Goal: Information Seeking & Learning: Learn about a topic

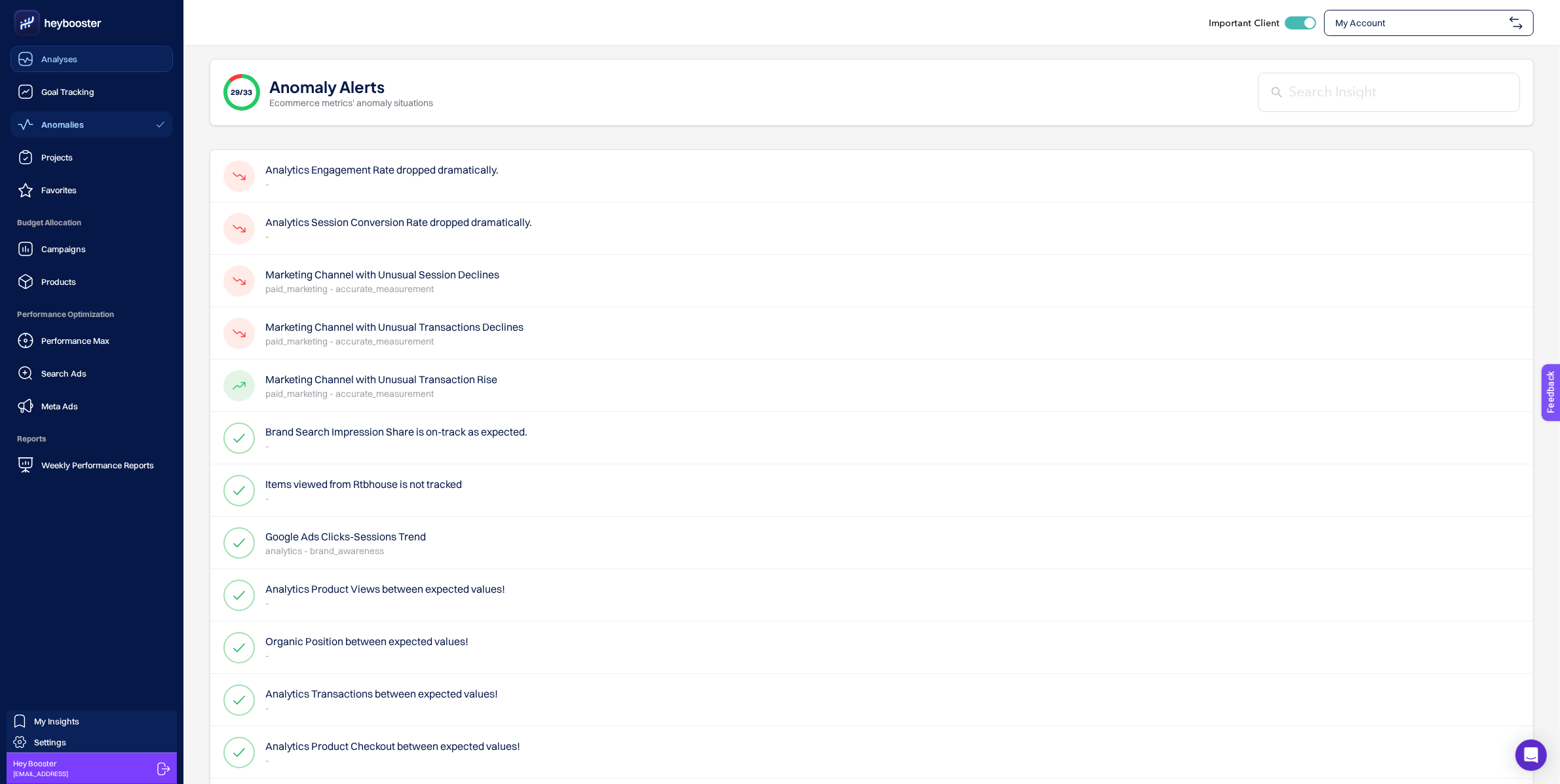
click at [102, 64] on link "Analyses" at bounding box center [92, 59] width 163 height 26
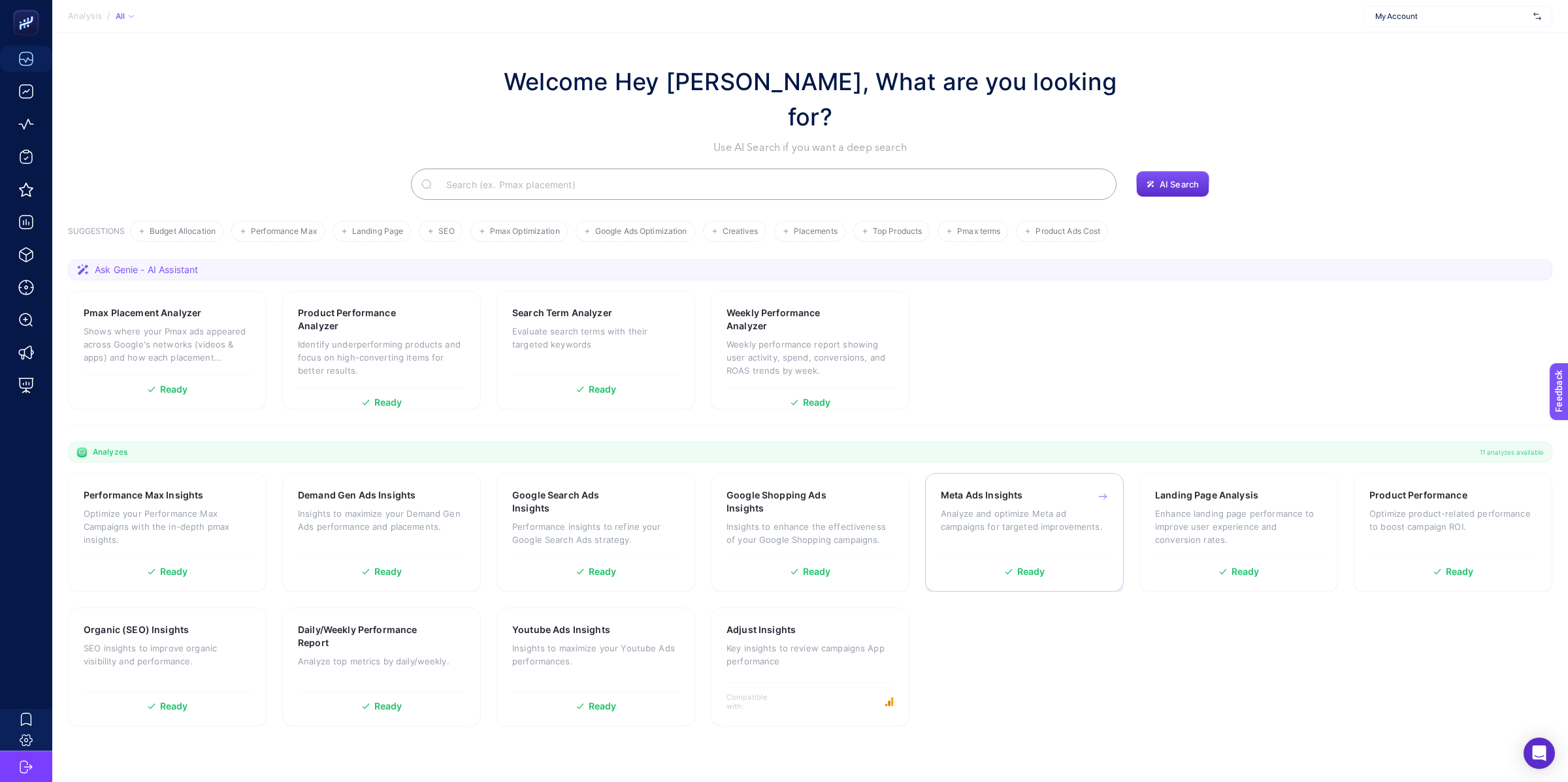
click at [993, 507] on p "Analyze and optimize Meta ad campaigns for targeted improvements." at bounding box center [1024, 520] width 167 height 26
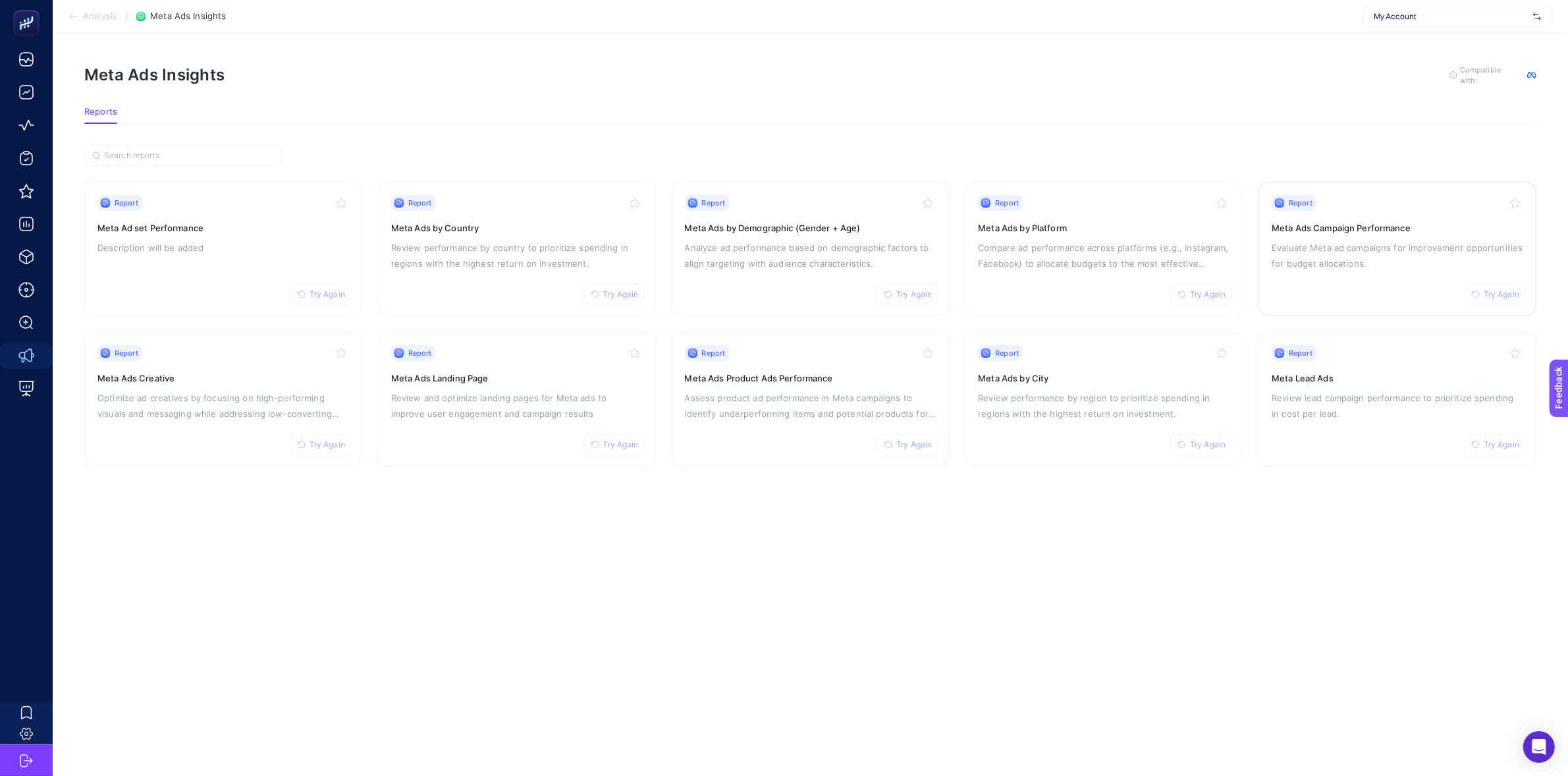
click at [1359, 240] on p "Evaluate Meta ad campaigns for improvement opportunities for budget allocations." at bounding box center [1397, 255] width 252 height 31
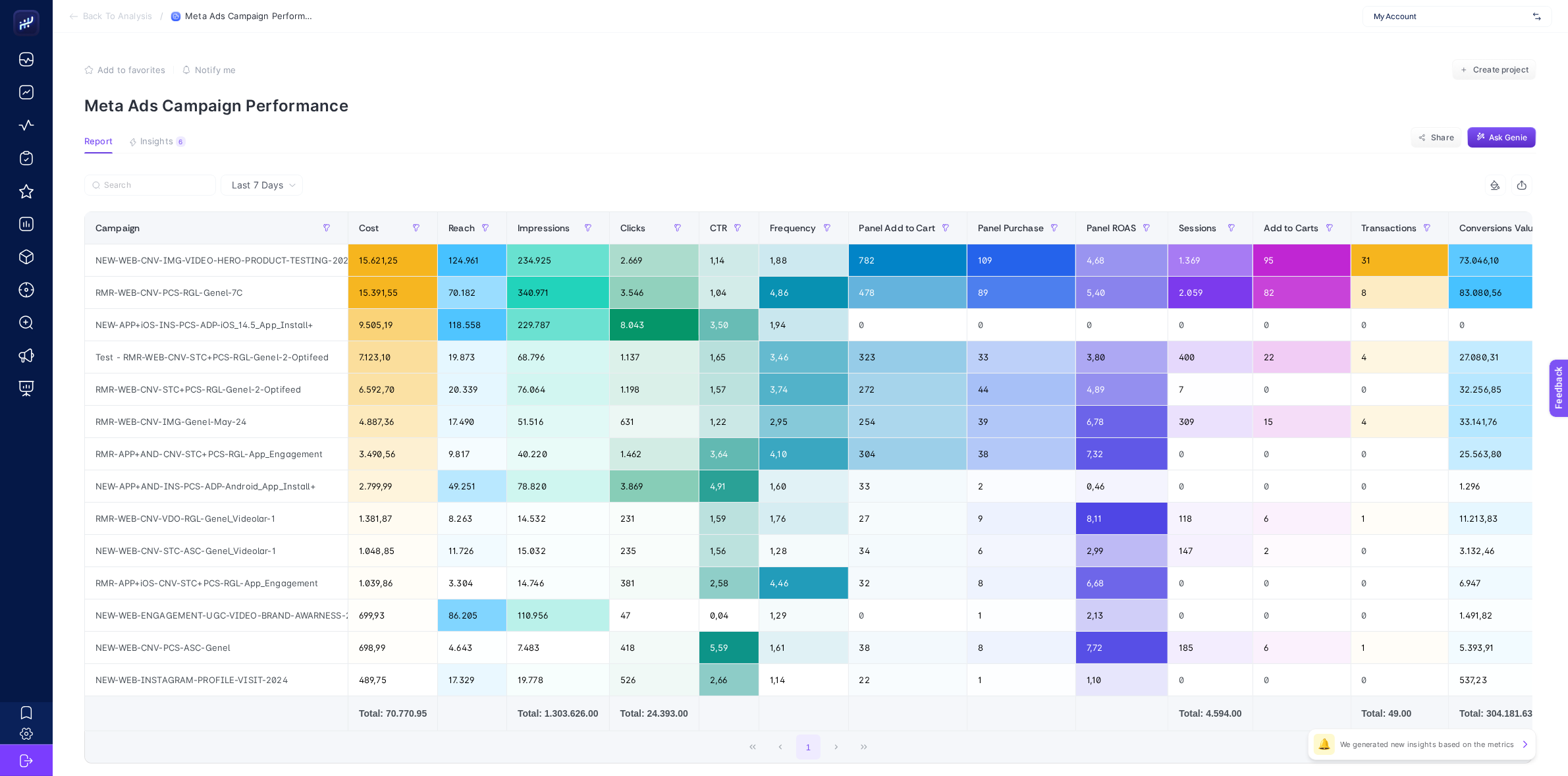
click at [139, 130] on article "Add to favorites false Notify me Create project Meta Ads Campaign Performance R…" at bounding box center [810, 451] width 1515 height 836
click at [143, 141] on span "Insights" at bounding box center [157, 141] width 33 height 11
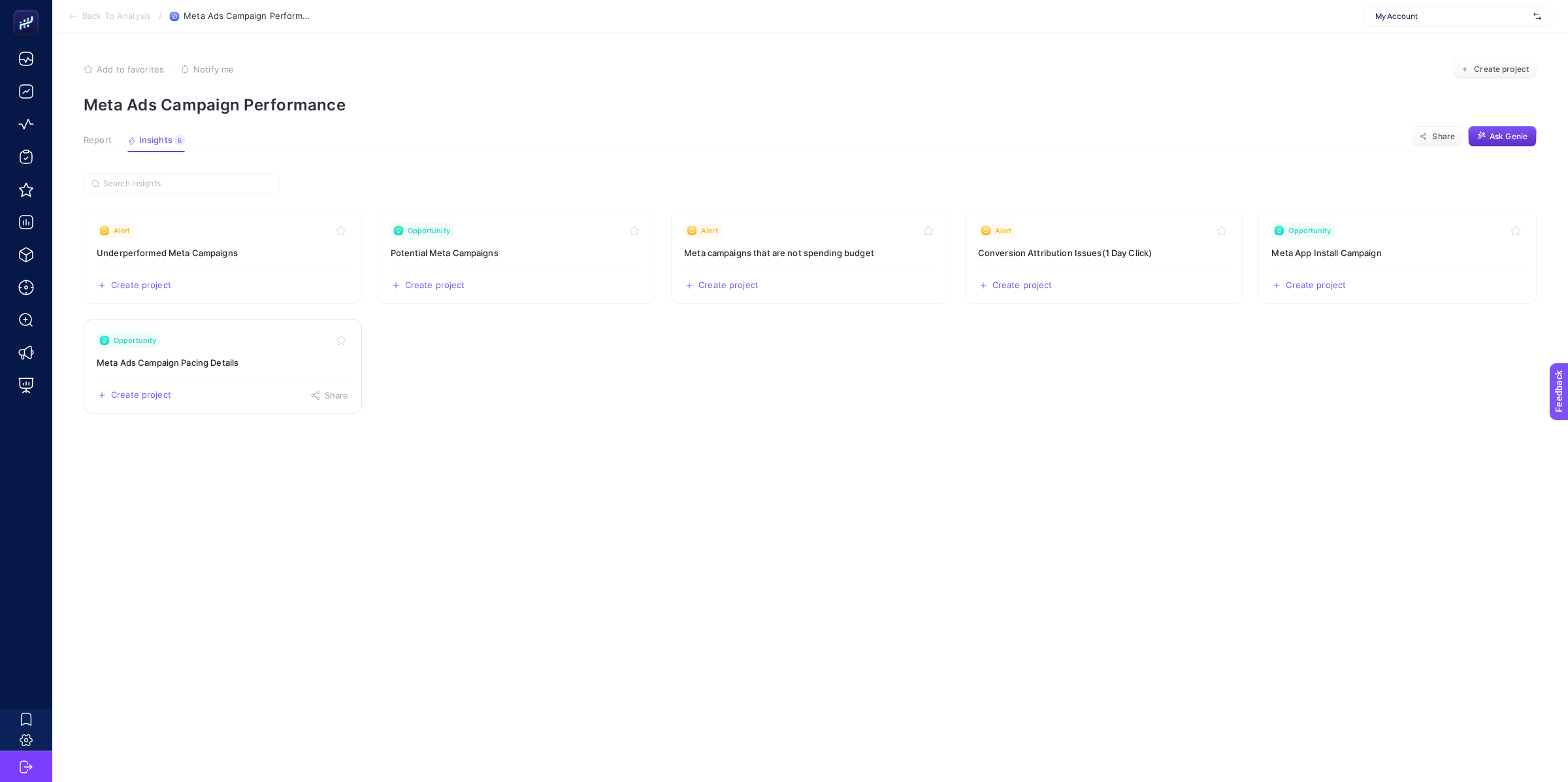
click at [225, 392] on div "Create project Share" at bounding box center [223, 391] width 252 height 21
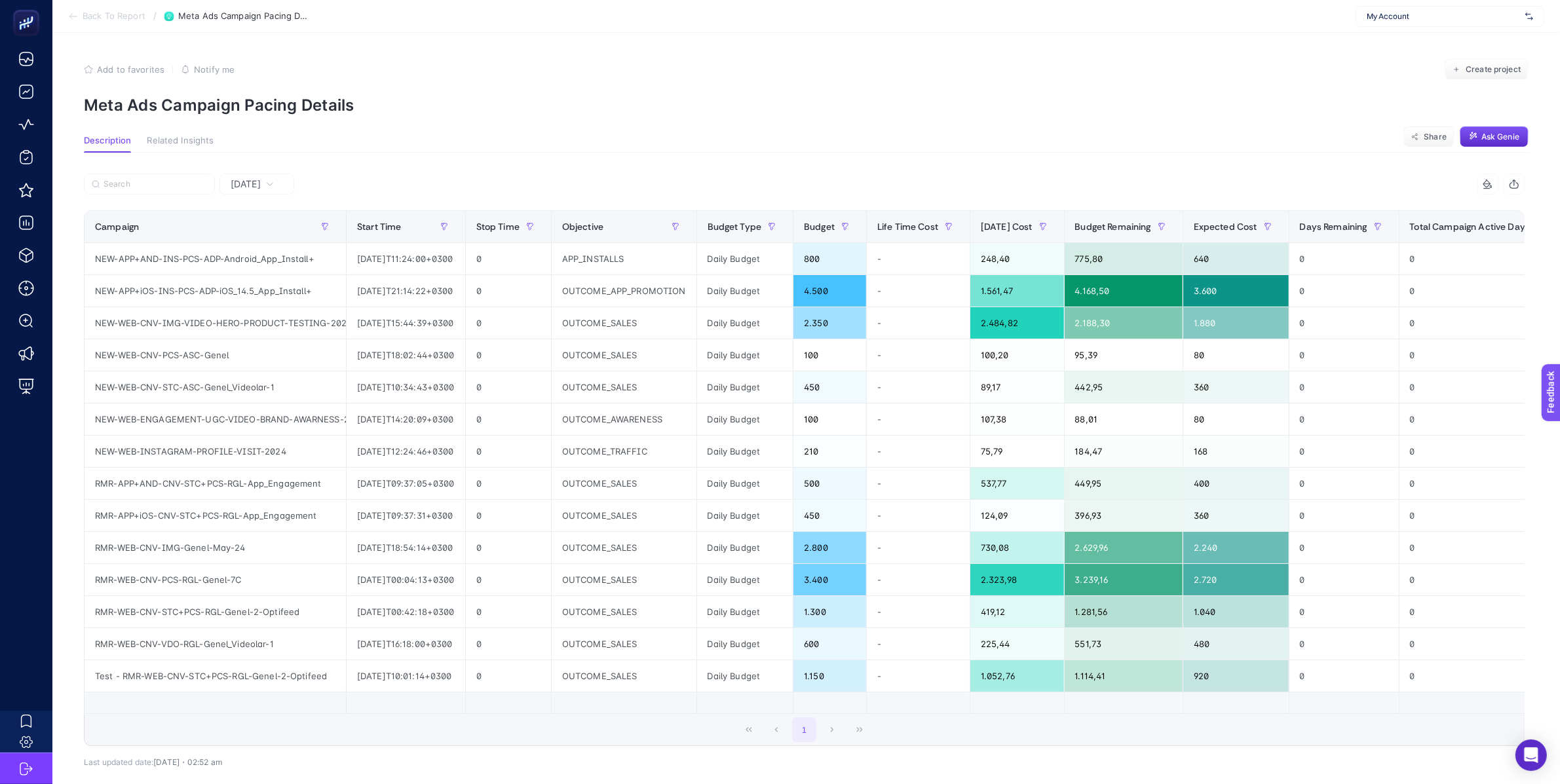
click at [1441, 15] on span "My Account" at bounding box center [1443, 16] width 154 height 11
type input "arç"
click at [1471, 109] on div "Arçelik Bayi" at bounding box center [1450, 107] width 187 height 21
click at [85, 16] on span "Back To Report" at bounding box center [114, 16] width 63 height 11
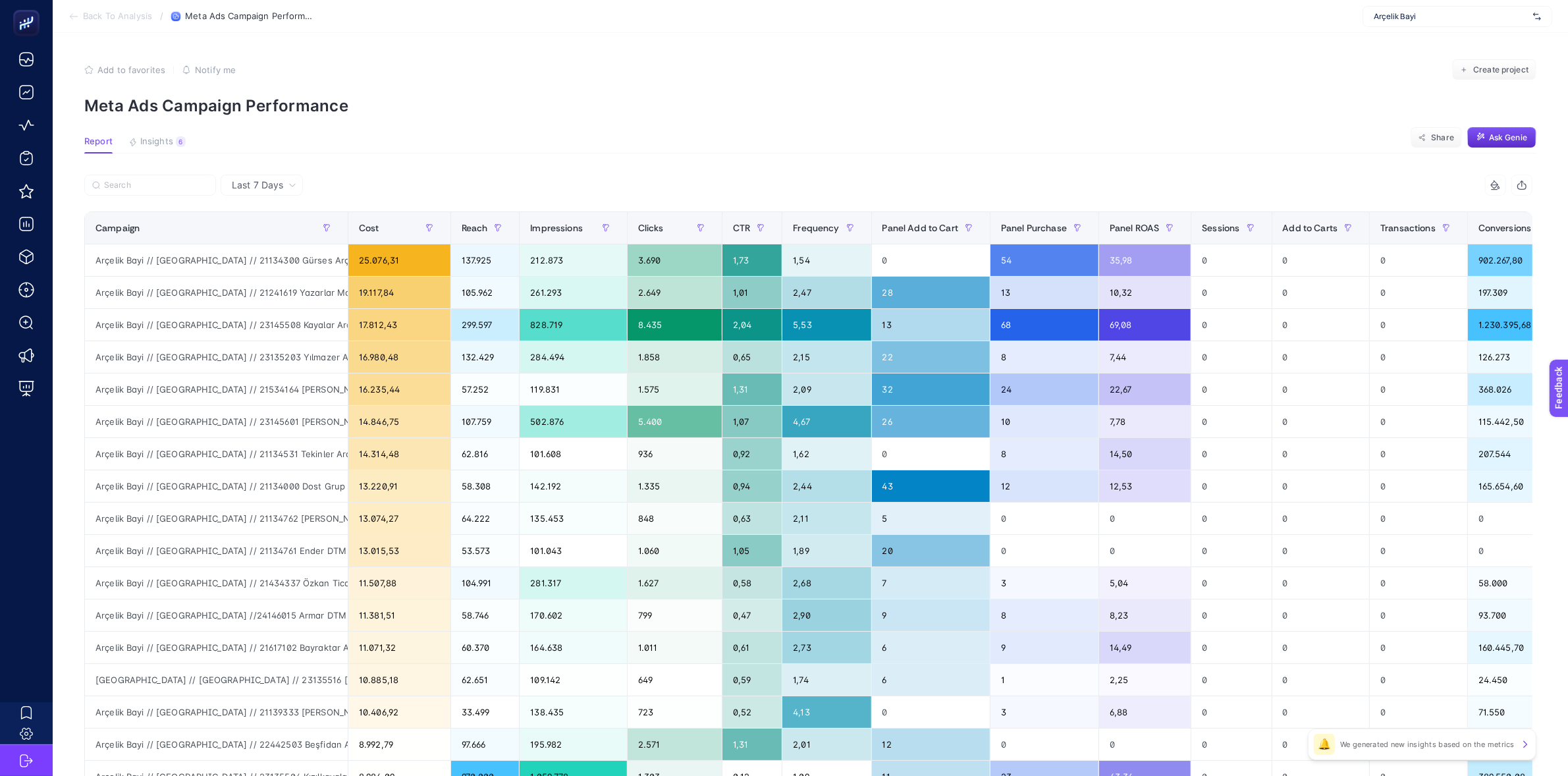
click at [172, 131] on article "Add to favorites false Notify me Create project Meta Ads Campaign Performance R…" at bounding box center [810, 547] width 1515 height 1029
click at [173, 135] on article "Add to favorites false Notify me Create project Meta Ads Campaign Performance R…" at bounding box center [810, 547] width 1515 height 1029
click at [174, 137] on button "Insights 6 We generated new insights based on the metrics" at bounding box center [157, 144] width 57 height 17
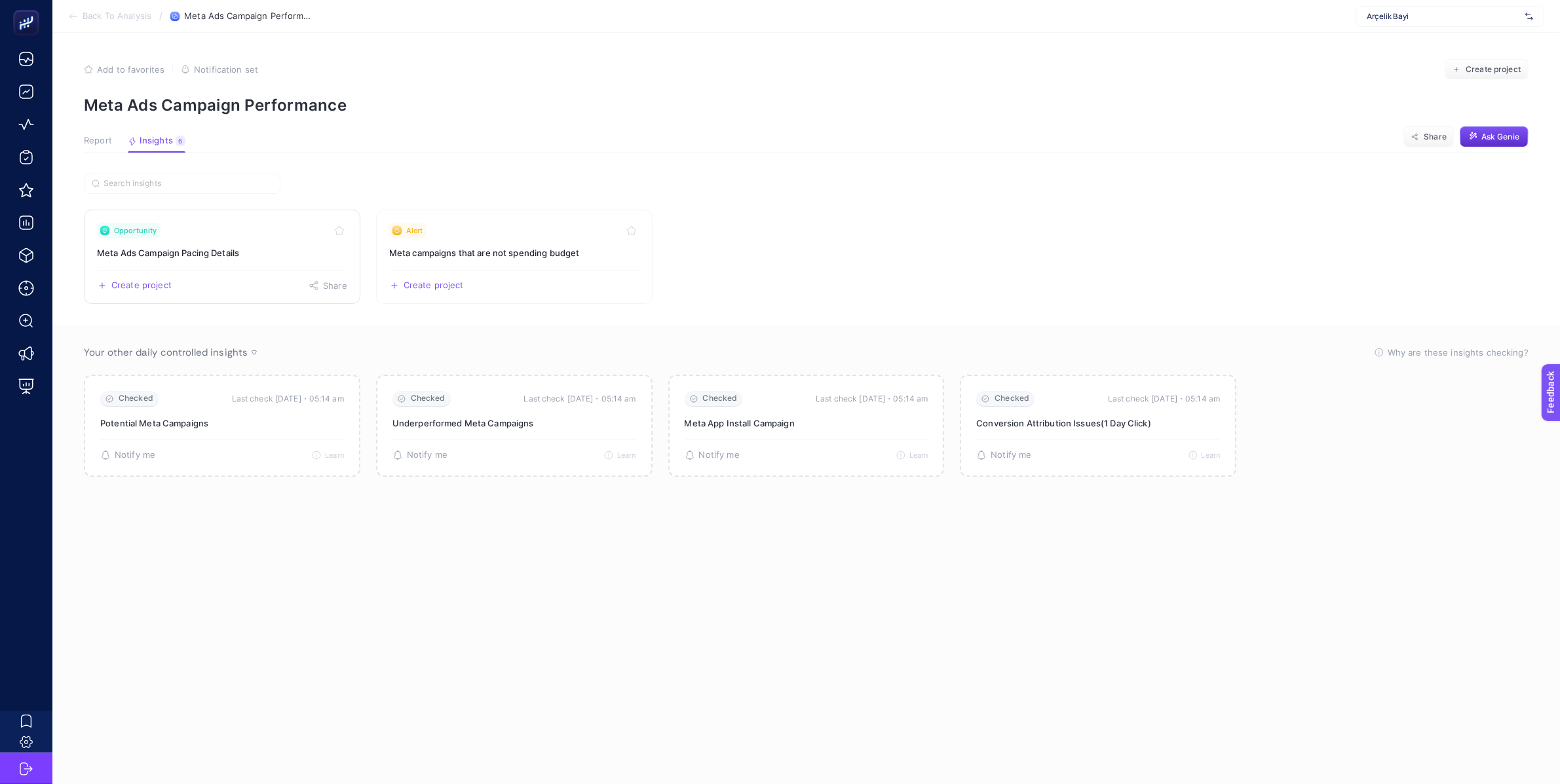
click at [230, 261] on link "Opportunity Meta Ads Campaign Pacing Details Create project Share" at bounding box center [222, 256] width 277 height 94
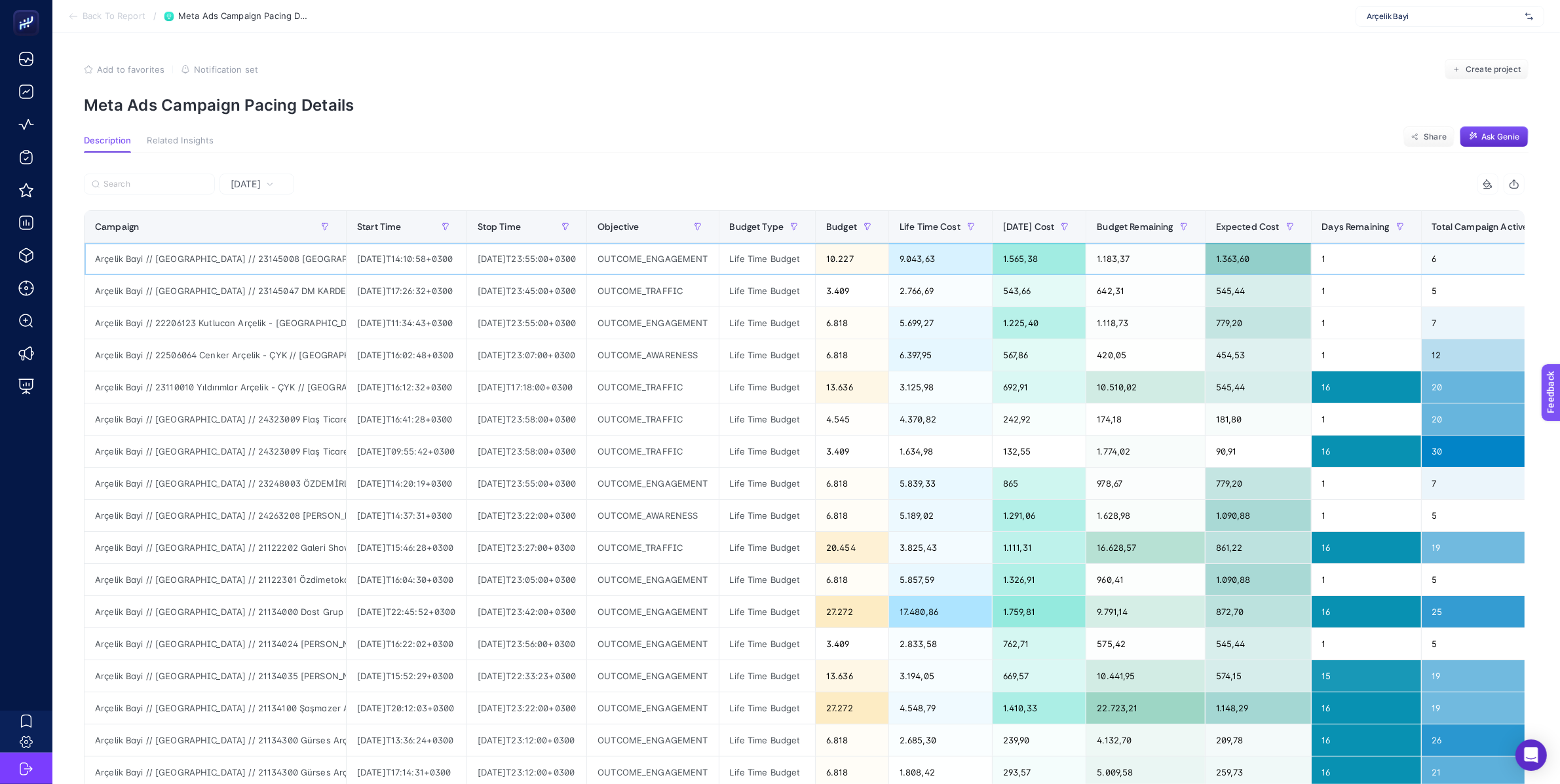
click at [881, 253] on div "10.227" at bounding box center [852, 259] width 73 height 31
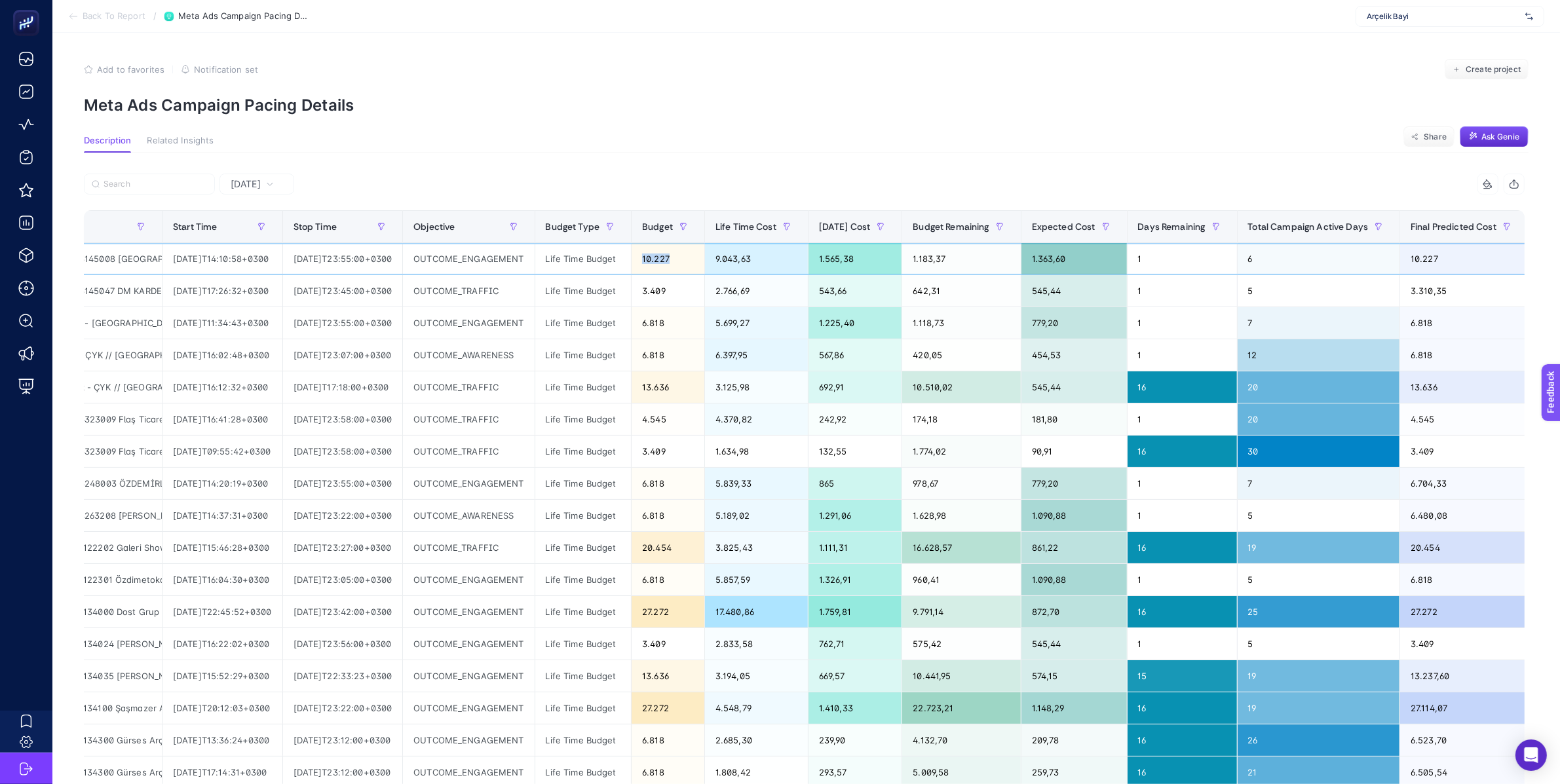
scroll to position [0, 186]
click at [755, 261] on div "9.043,63" at bounding box center [754, 259] width 103 height 31
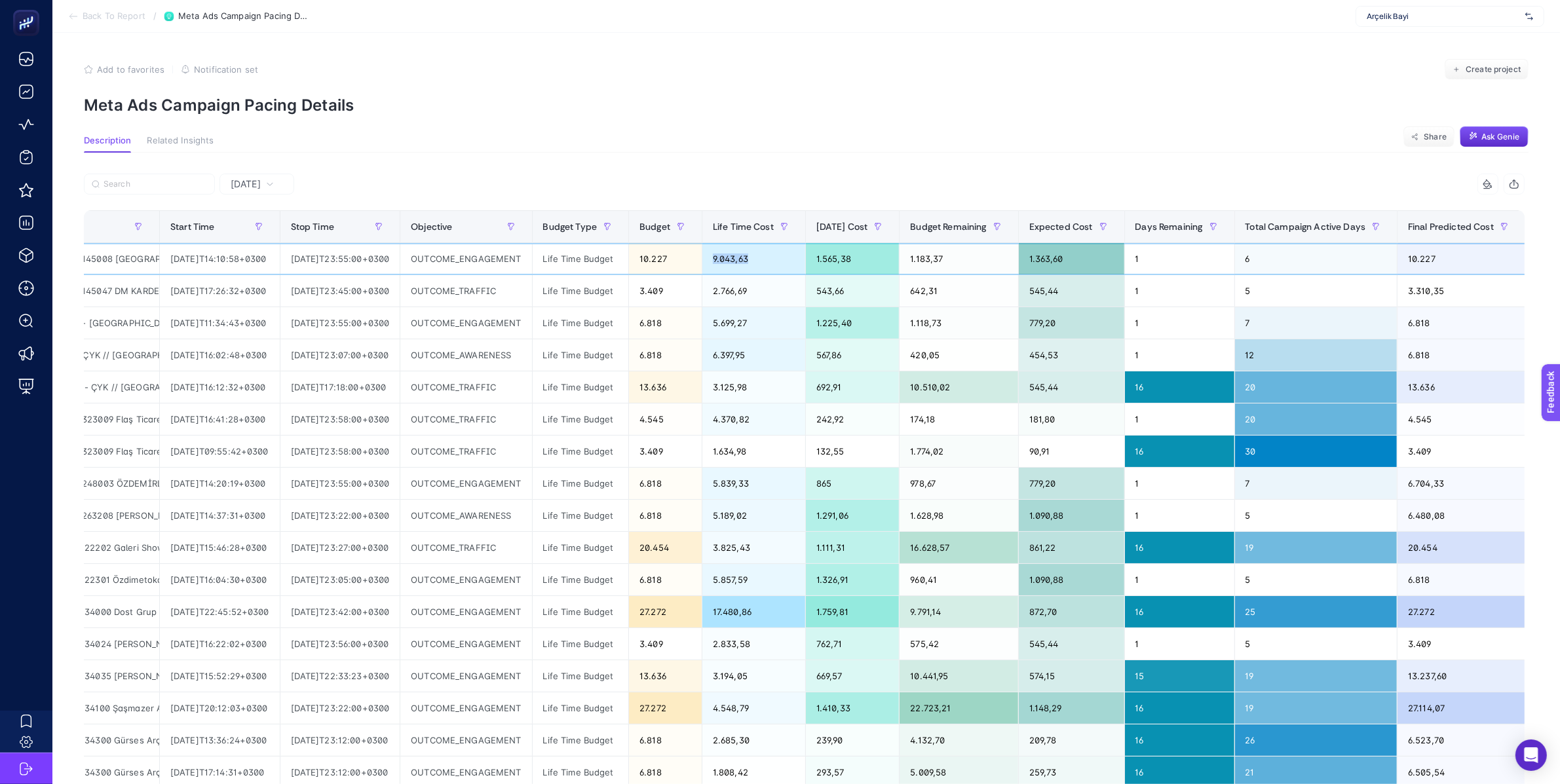
click at [755, 261] on div "9.043,63" at bounding box center [754, 259] width 103 height 31
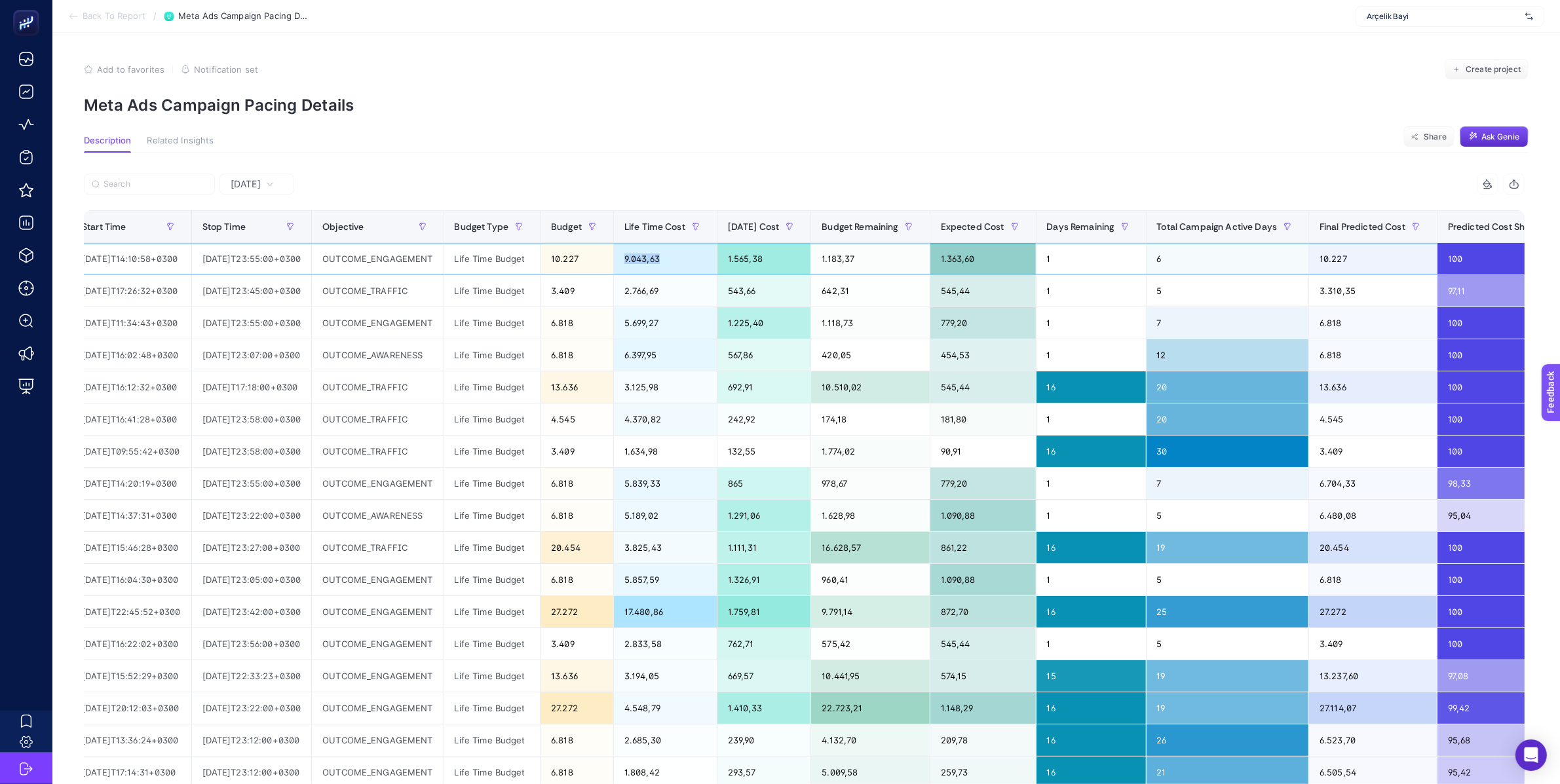
scroll to position [0, 277]
drag, startPoint x: 803, startPoint y: 256, endPoint x: 750, endPoint y: 264, distance: 53.6
click at [750, 264] on tr "Arçelik Bayi // Kampanya // 23145008 Dağlı Arçelik - CB // İzmir Bölge - Manisa…" at bounding box center [718, 259] width 1819 height 32
click at [798, 264] on div "1.565,38" at bounding box center [763, 259] width 94 height 31
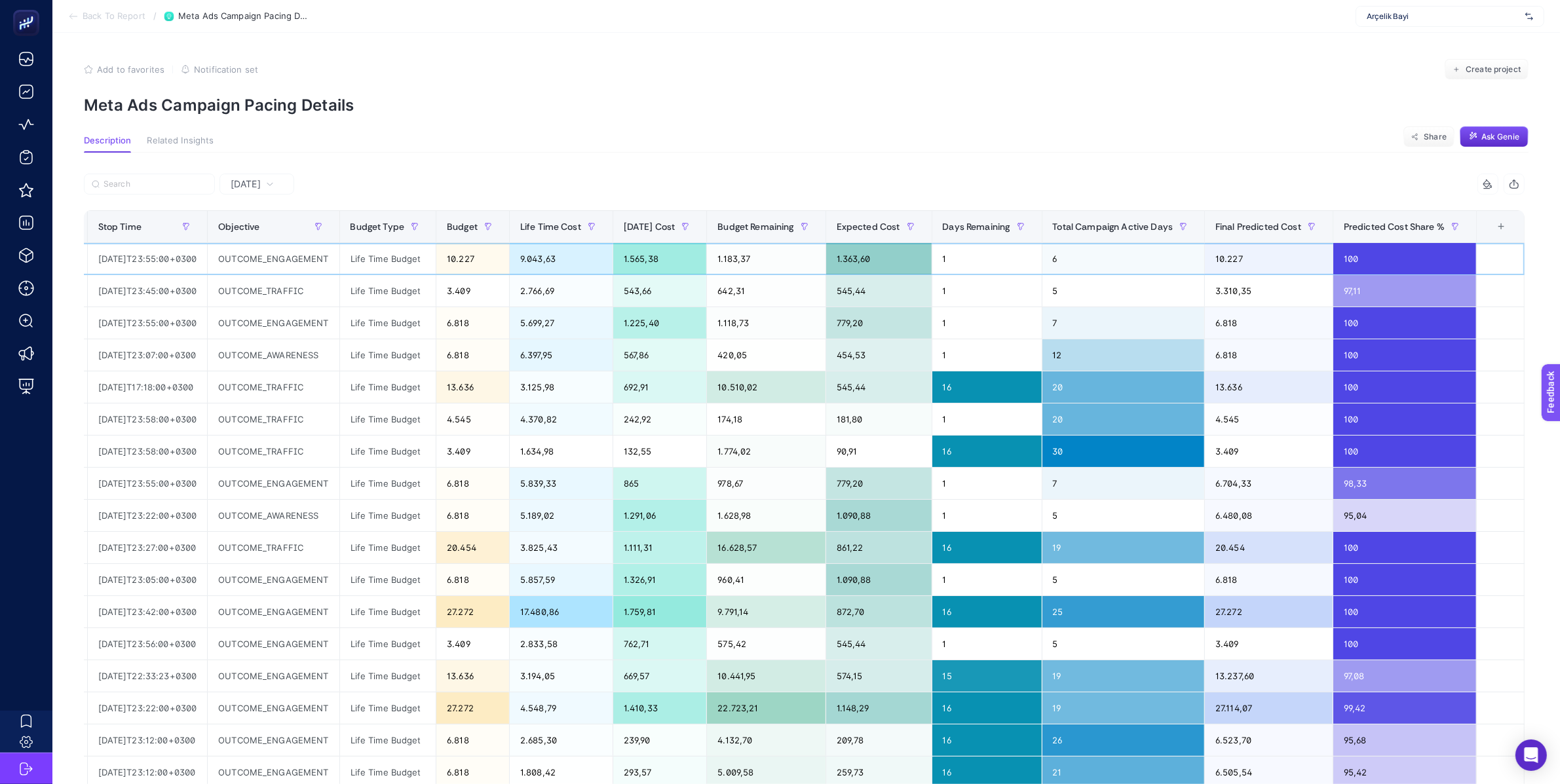
scroll to position [0, 420]
click at [874, 259] on div "1.363,60" at bounding box center [879, 259] width 105 height 31
click at [880, 258] on div "1.363,60" at bounding box center [879, 259] width 105 height 31
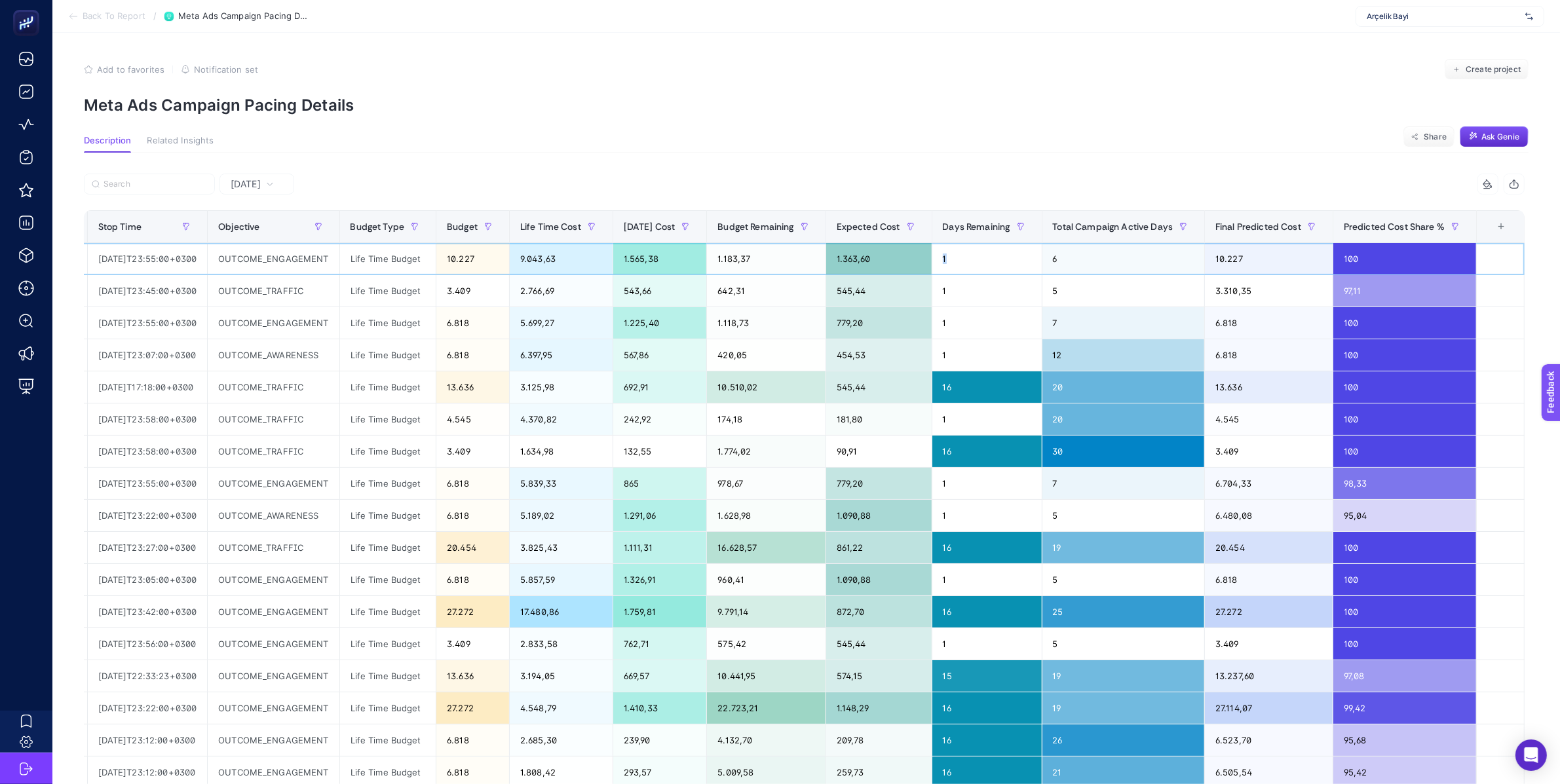
drag, startPoint x: 997, startPoint y: 257, endPoint x: 947, endPoint y: 254, distance: 50.1
click at [947, 254] on div "1" at bounding box center [987, 259] width 109 height 31
drag, startPoint x: 1071, startPoint y: 261, endPoint x: 1062, endPoint y: 260, distance: 9.1
click at [1062, 260] on div "6" at bounding box center [1124, 259] width 163 height 31
drag, startPoint x: 1263, startPoint y: 254, endPoint x: 1223, endPoint y: 252, distance: 40.0
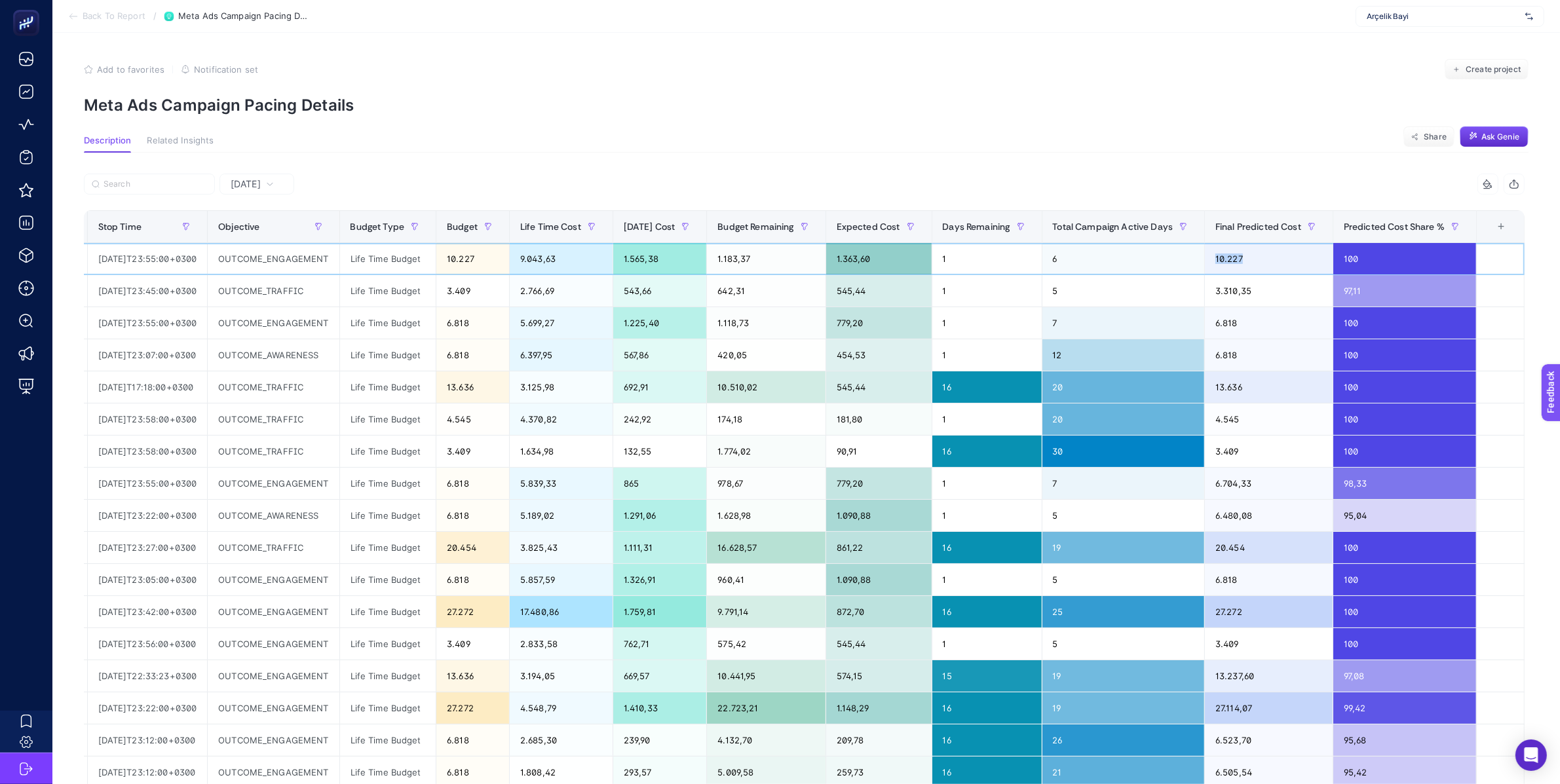
click at [1223, 252] on div "10.227" at bounding box center [1269, 259] width 128 height 31
click at [1260, 257] on div "10.227" at bounding box center [1269, 259] width 128 height 31
click at [447, 259] on div "10.227" at bounding box center [473, 259] width 73 height 31
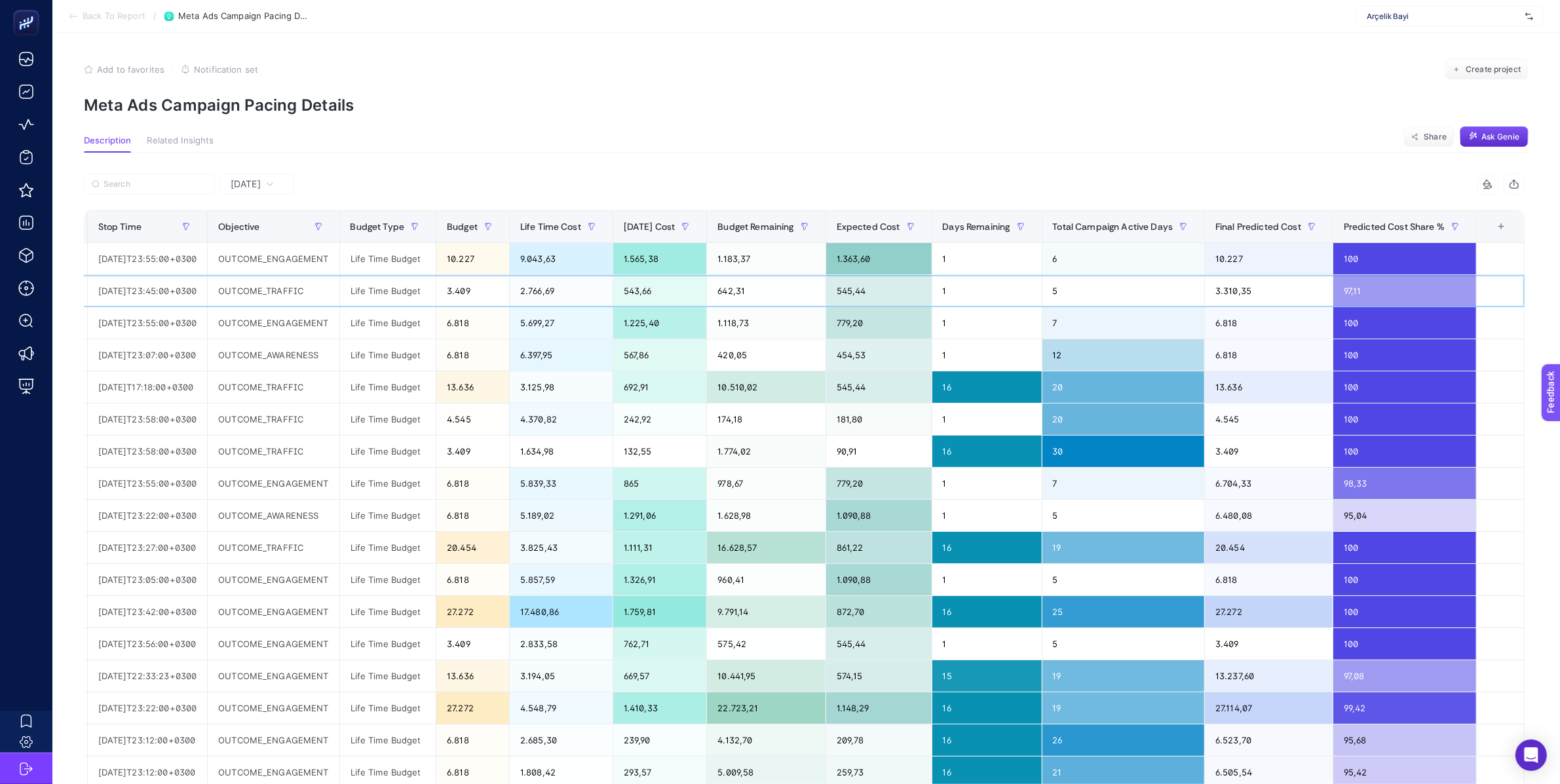
click at [1237, 290] on div "3.310,35" at bounding box center [1269, 291] width 128 height 31
click at [869, 119] on article "Add to favorites false Notification set Create project Meta Ads Campaign Pacing…" at bounding box center [806, 543] width 1507 height 1021
click at [1443, 222] on span "Predicted Cost Share %" at bounding box center [1394, 227] width 101 height 11
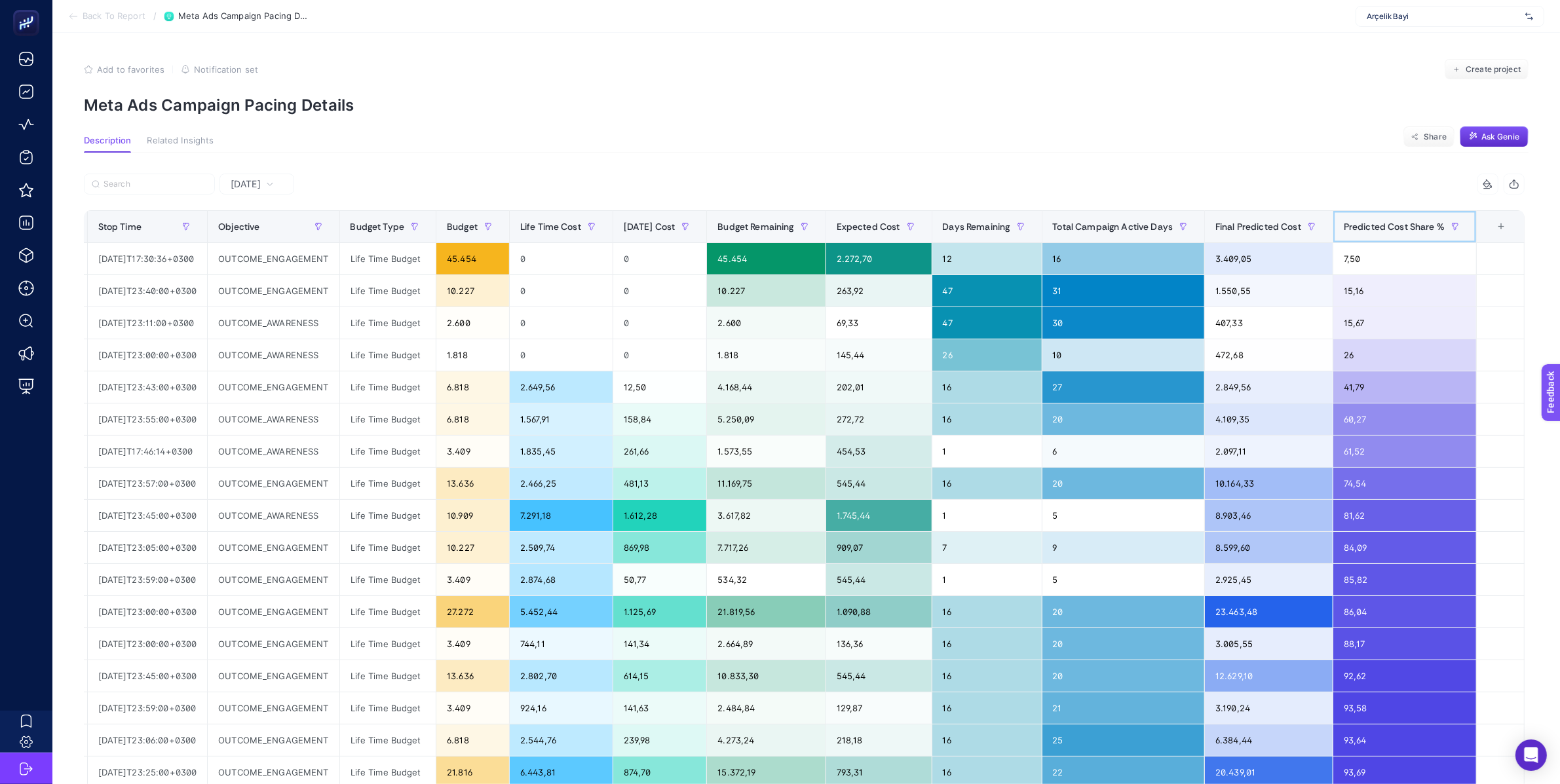
scroll to position [0, 420]
click at [1514, 222] on div "+" at bounding box center [1501, 227] width 25 height 11
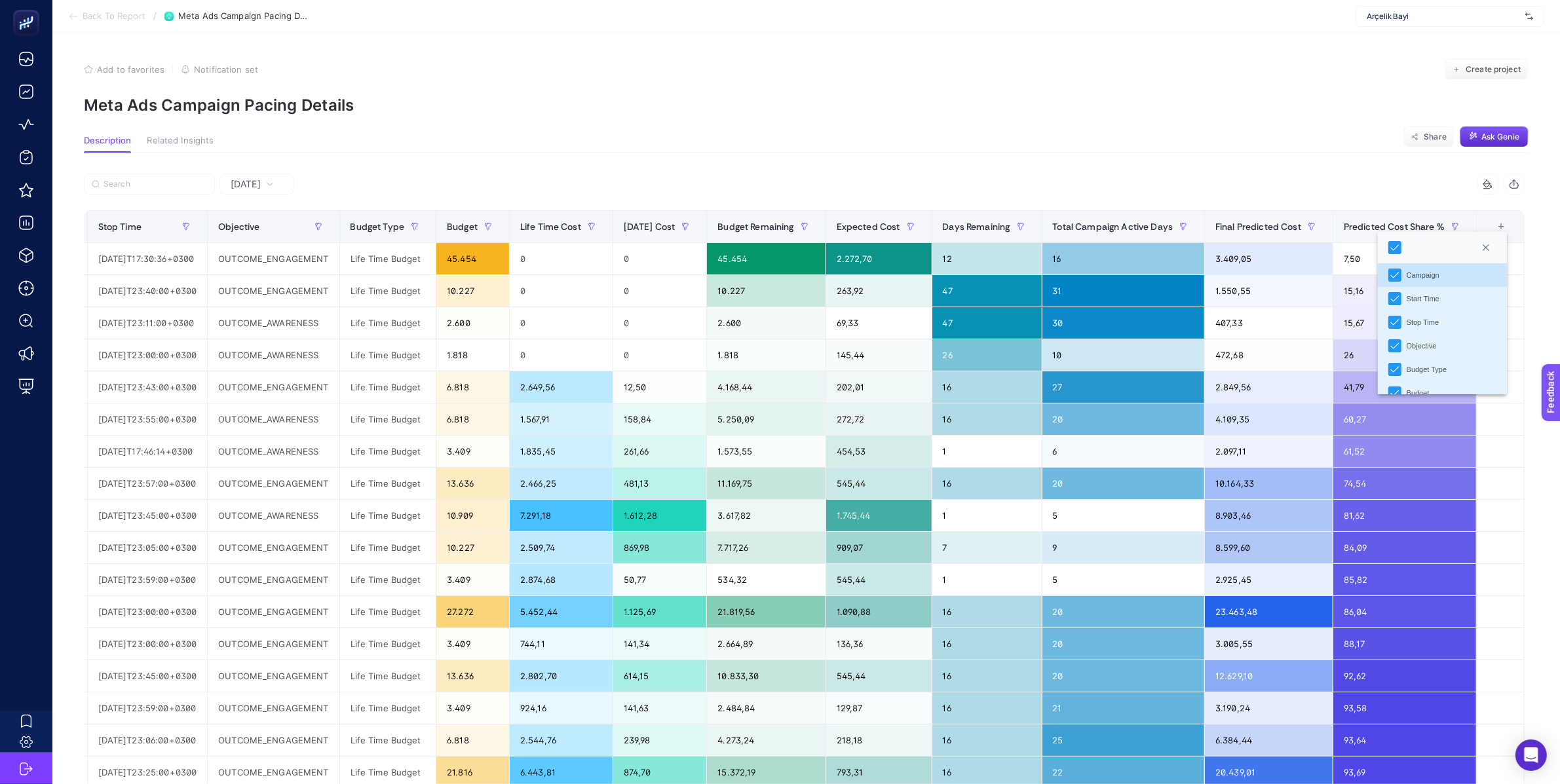
scroll to position [7, 0]
click at [933, 140] on section "Description Related Insights Share Ask Genie" at bounding box center [806, 144] width 1445 height 17
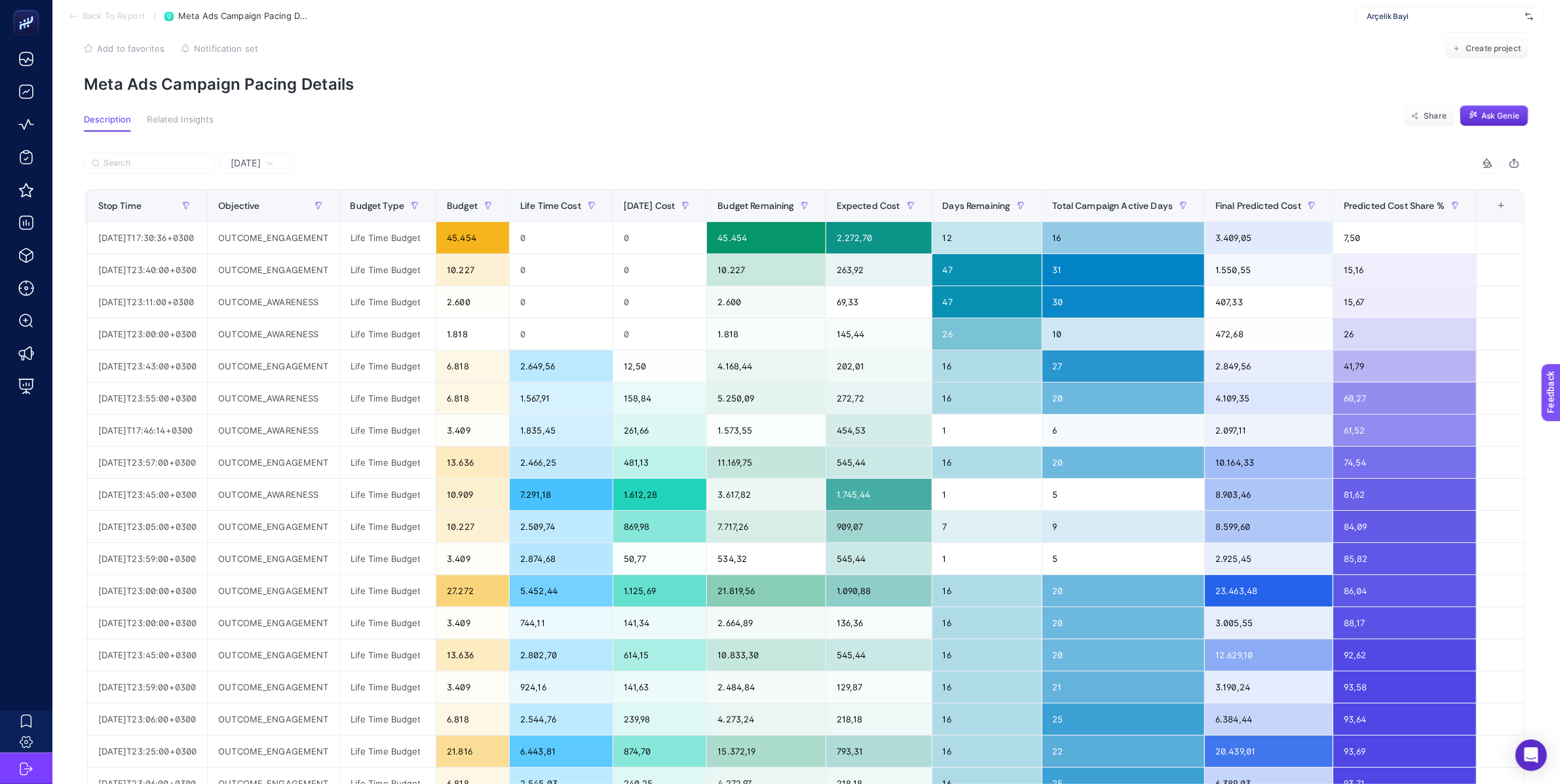
scroll to position [23, 0]
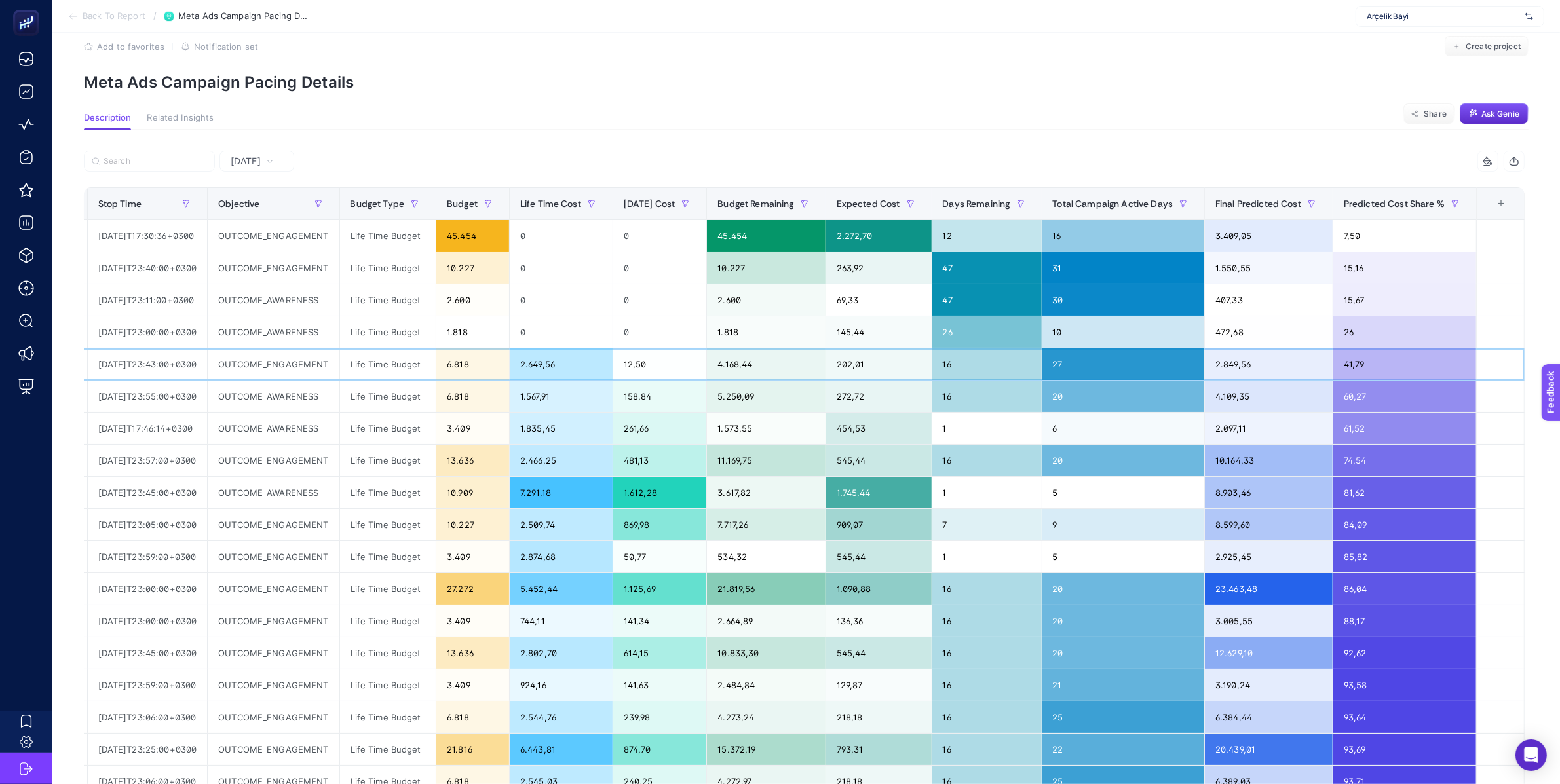
click at [466, 365] on div "6.818" at bounding box center [473, 364] width 73 height 31
click at [557, 373] on div "2.649,56" at bounding box center [561, 364] width 103 height 31
click at [556, 361] on div "2.649,56" at bounding box center [561, 364] width 103 height 31
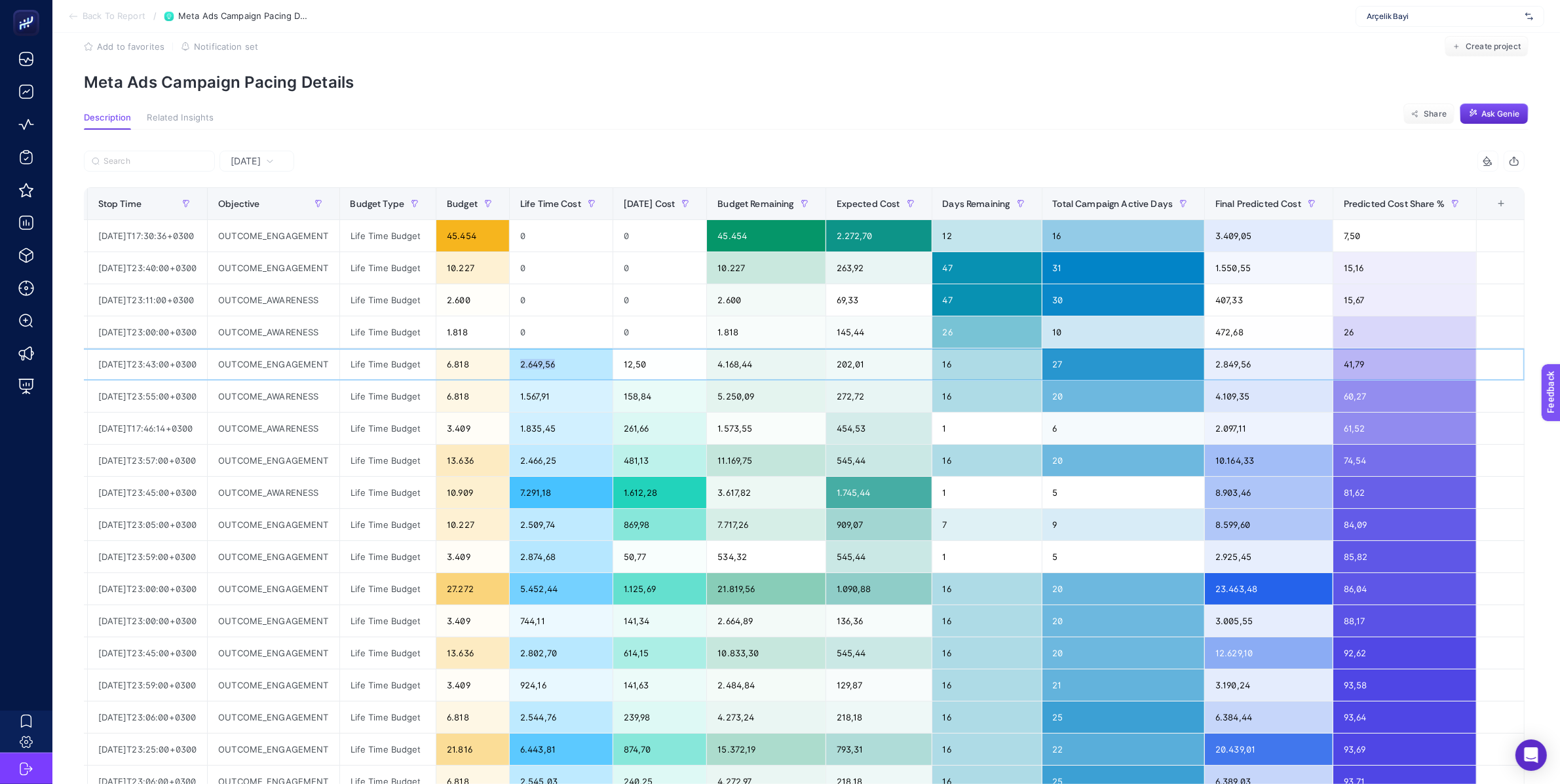
click at [556, 361] on div "2.649,56" at bounding box center [561, 364] width 103 height 31
click at [758, 363] on div "4.168,44" at bounding box center [766, 364] width 118 height 31
click at [1268, 367] on div "2.849,56" at bounding box center [1269, 364] width 128 height 31
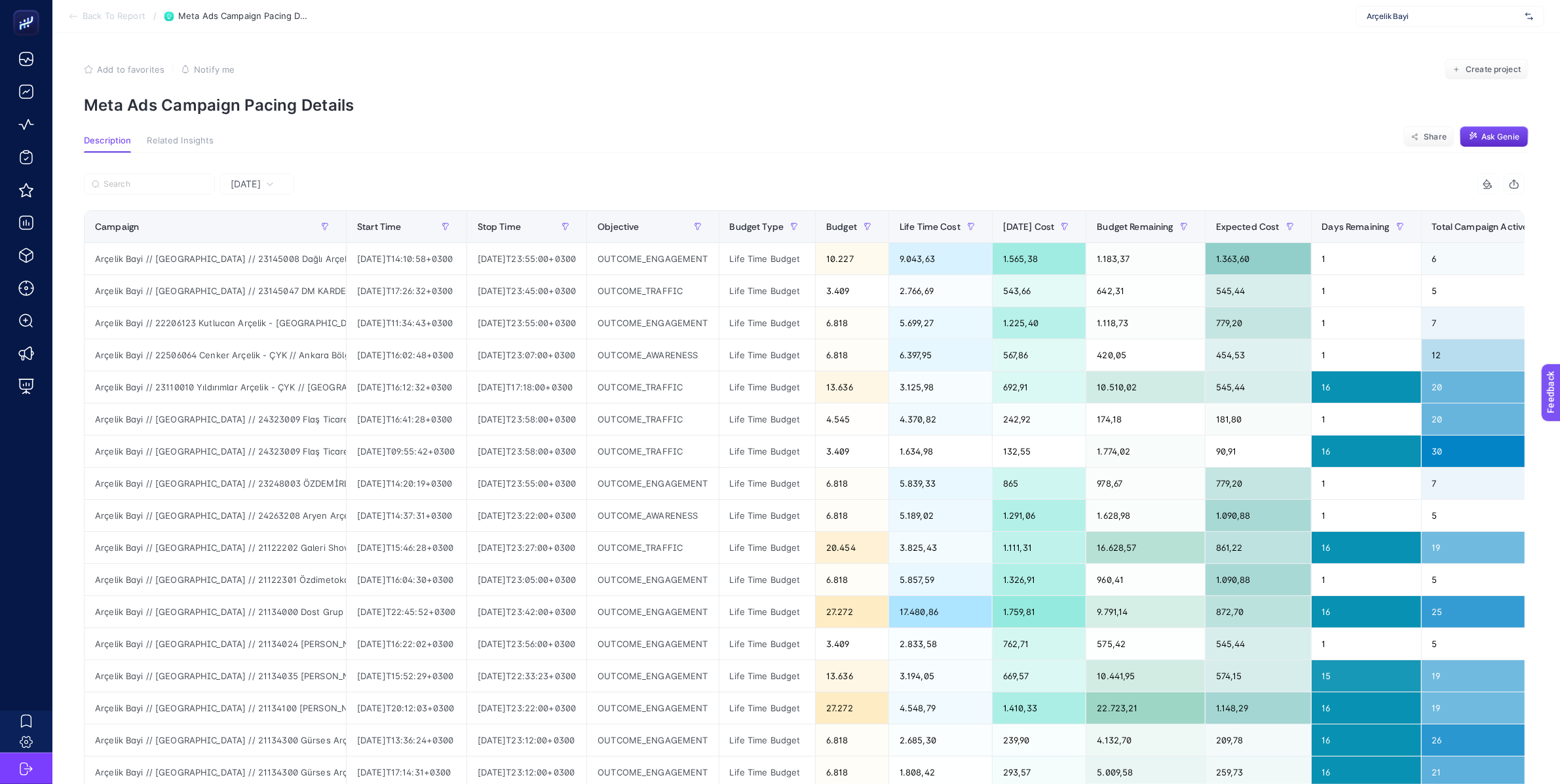
click at [103, 16] on span "Back To Report" at bounding box center [114, 16] width 63 height 11
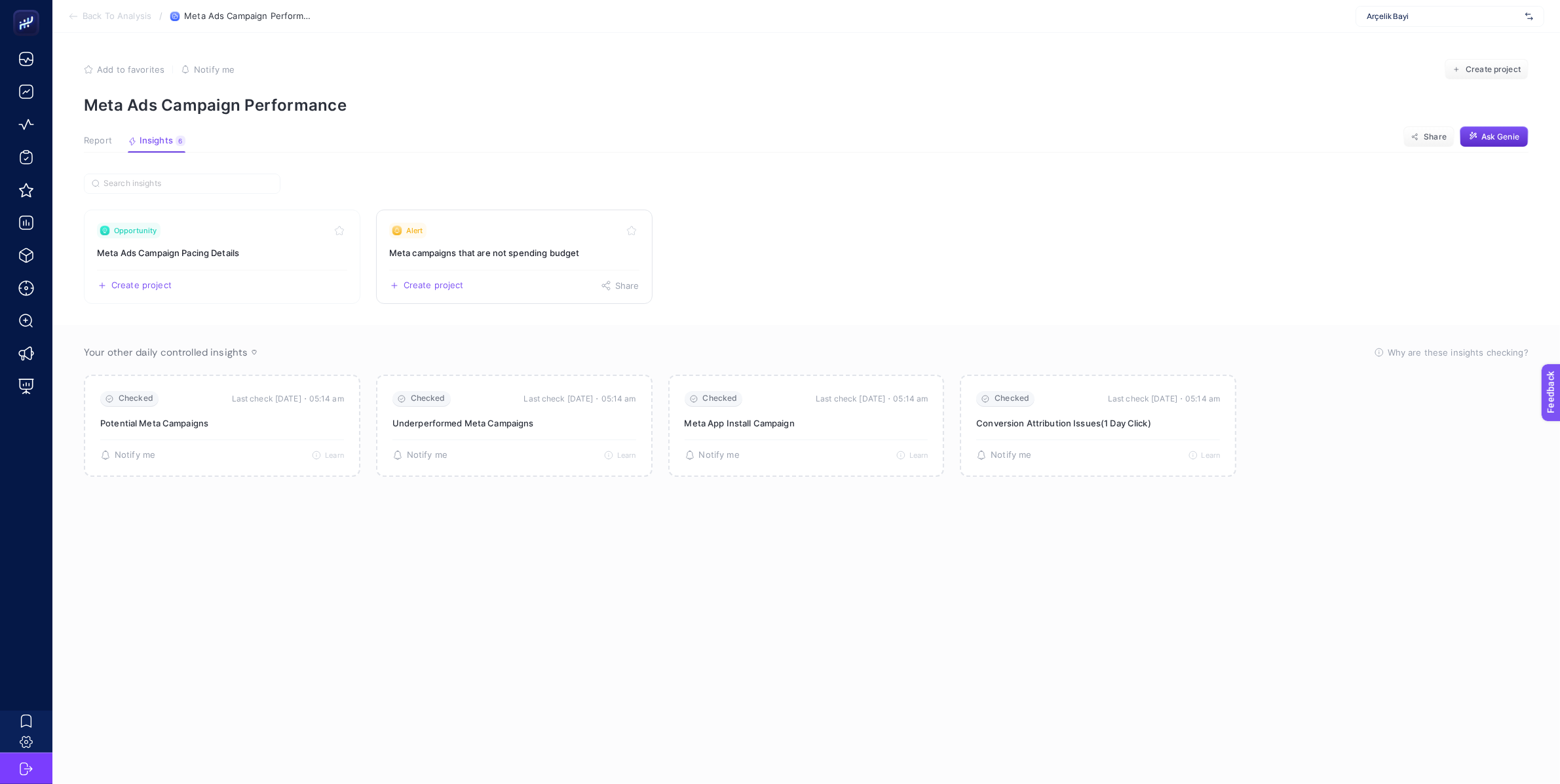
click at [434, 253] on h3 "Meta campaigns that are not spending budget" at bounding box center [514, 253] width 250 height 13
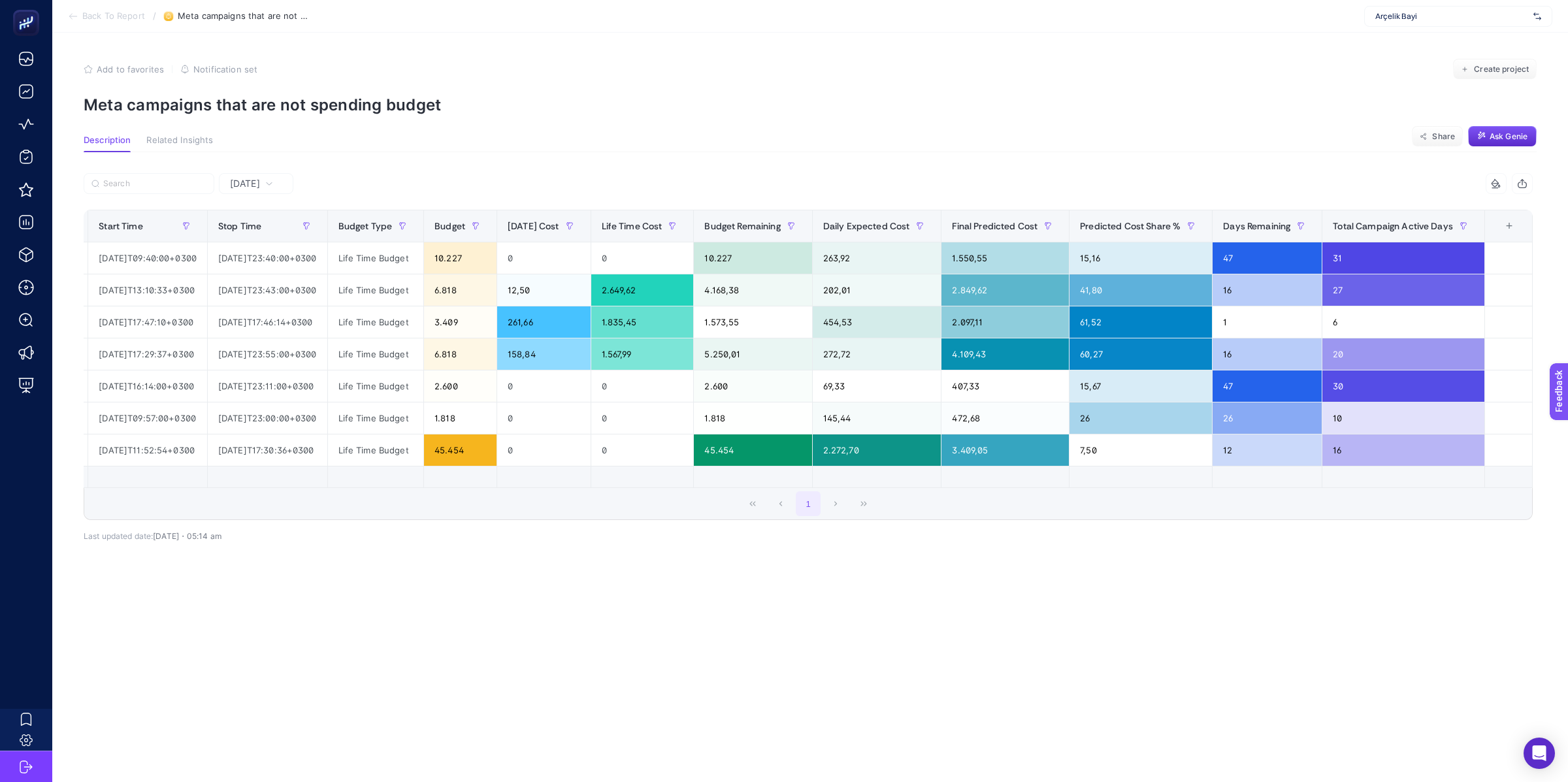
scroll to position [0, 406]
click at [1132, 218] on div "Predicted Cost Share %" at bounding box center [1141, 226] width 121 height 21
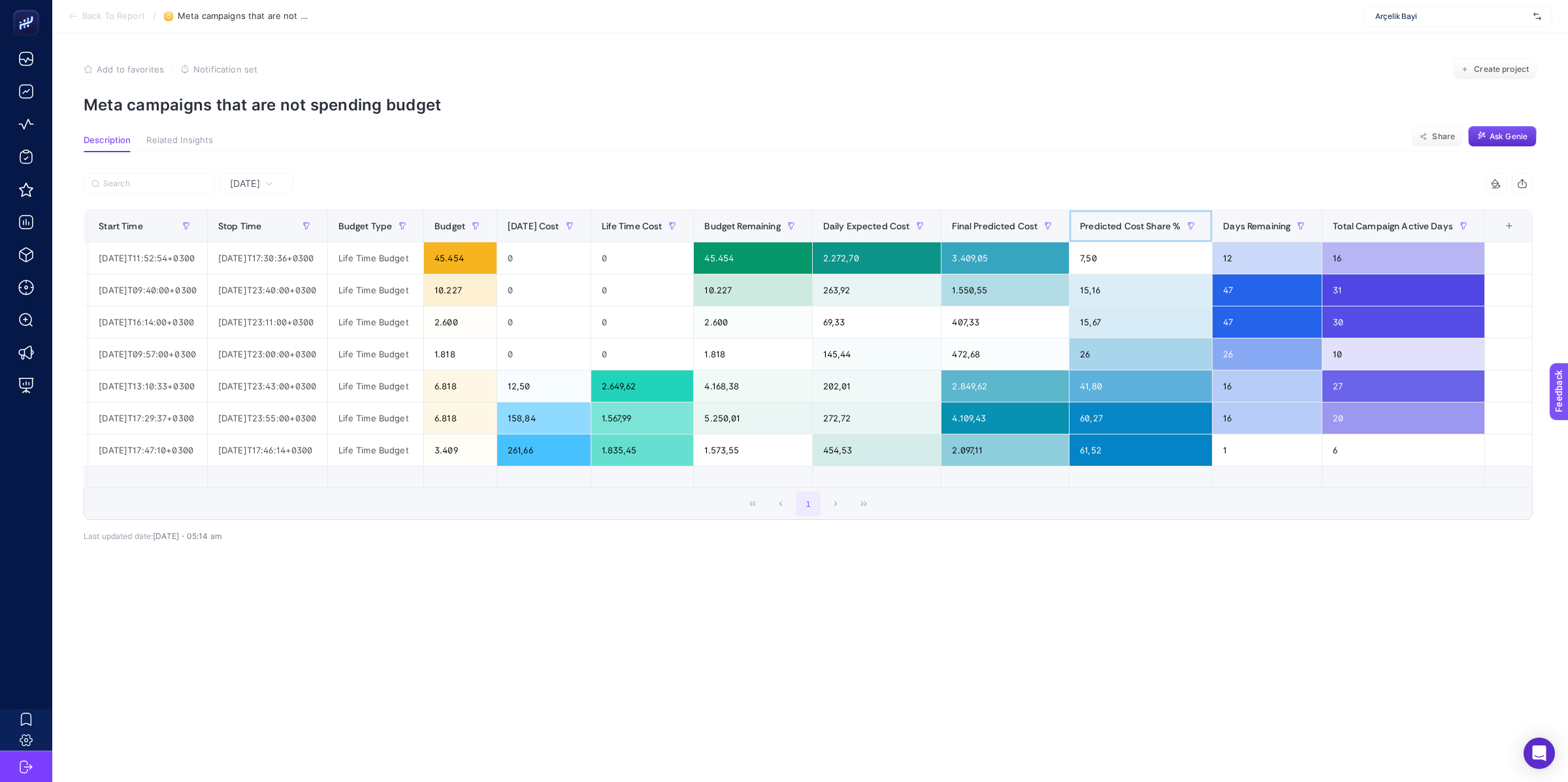
scroll to position [0, 440]
click at [430, 383] on div "6.818" at bounding box center [460, 386] width 73 height 31
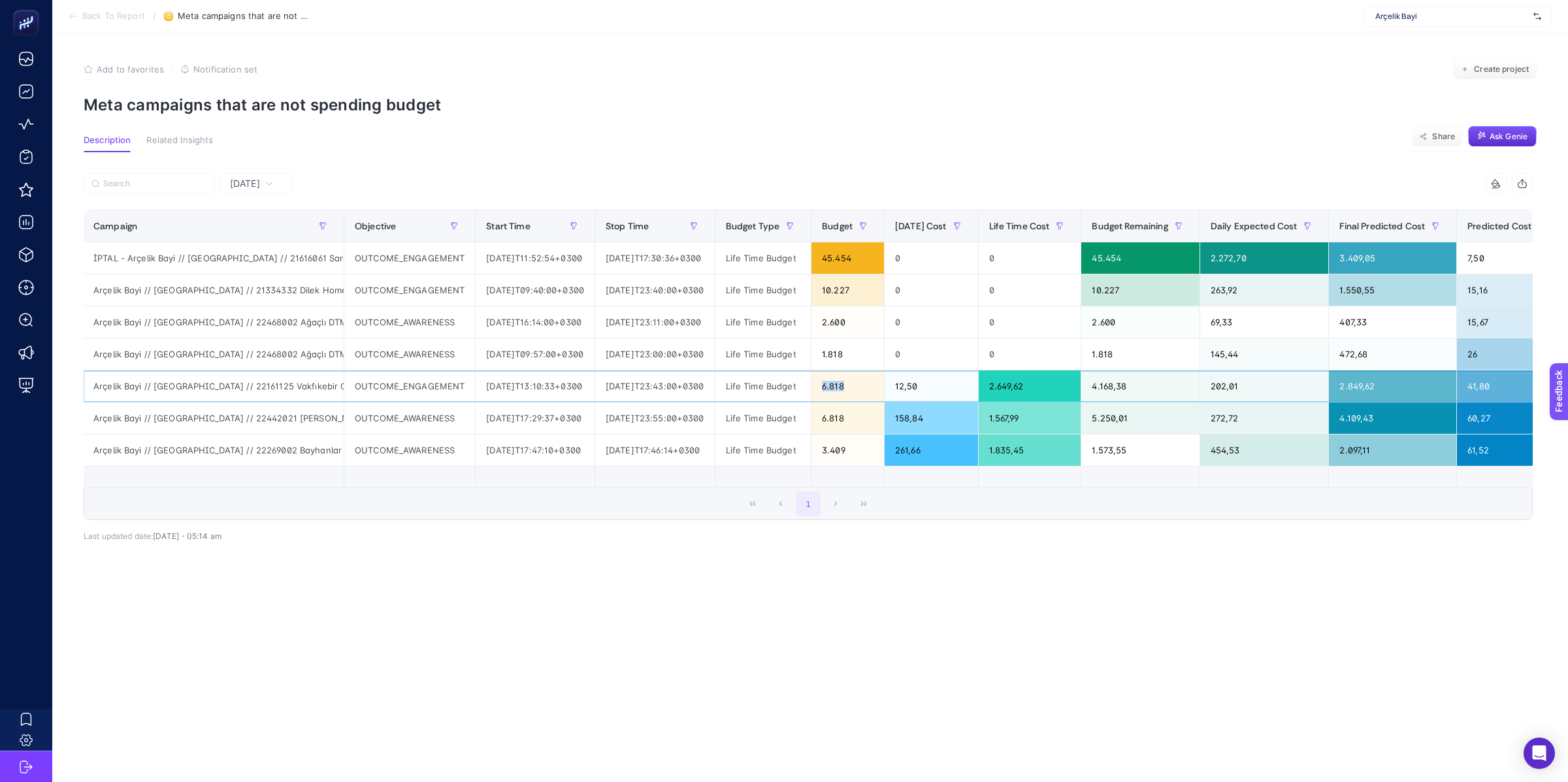
scroll to position [0, 0]
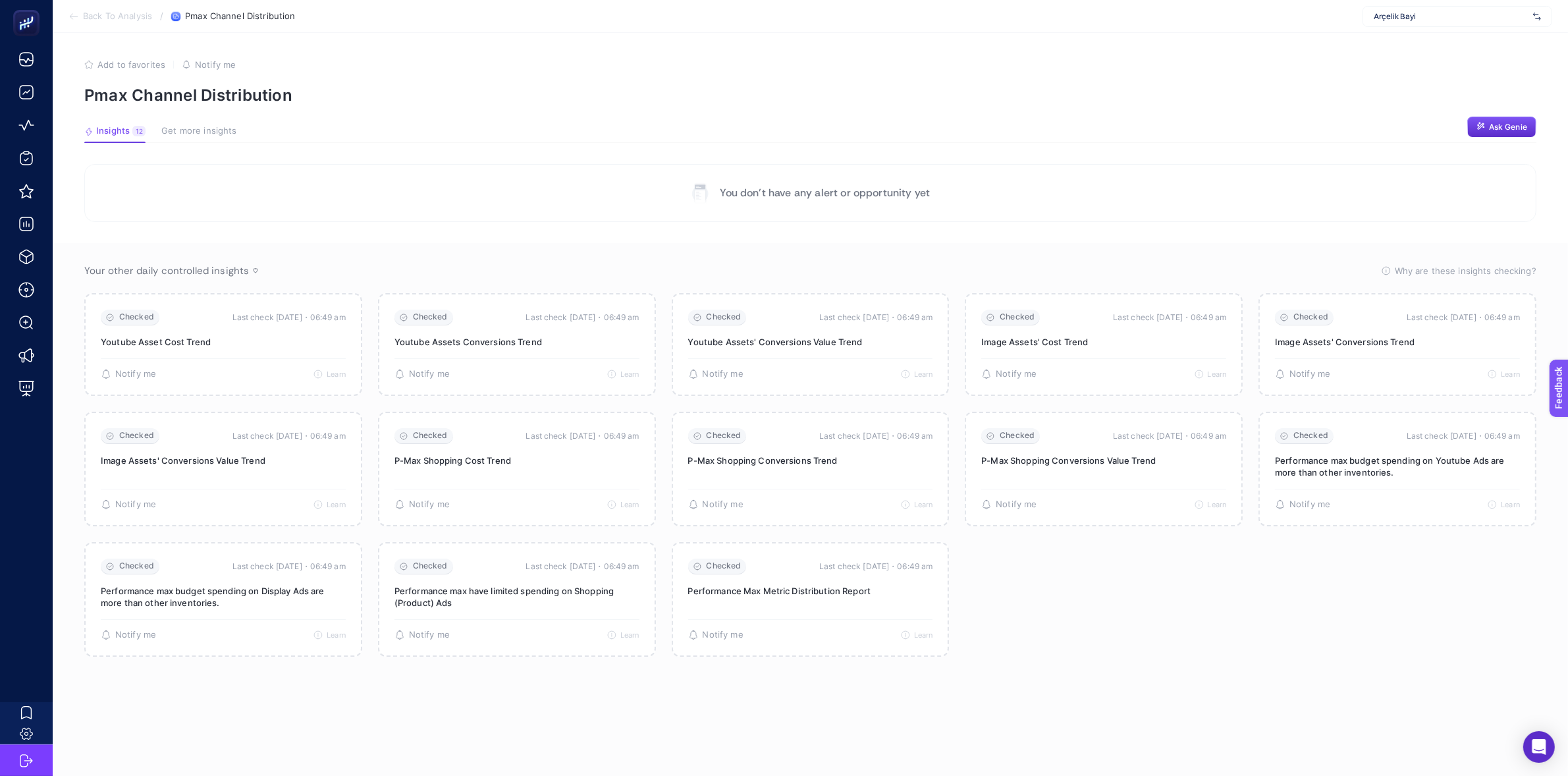
click at [1451, 22] on div "Arçelik Bayi" at bounding box center [1457, 17] width 190 height 21
type input "touch"
click at [1427, 64] on div "Touche" at bounding box center [1457, 64] width 188 height 21
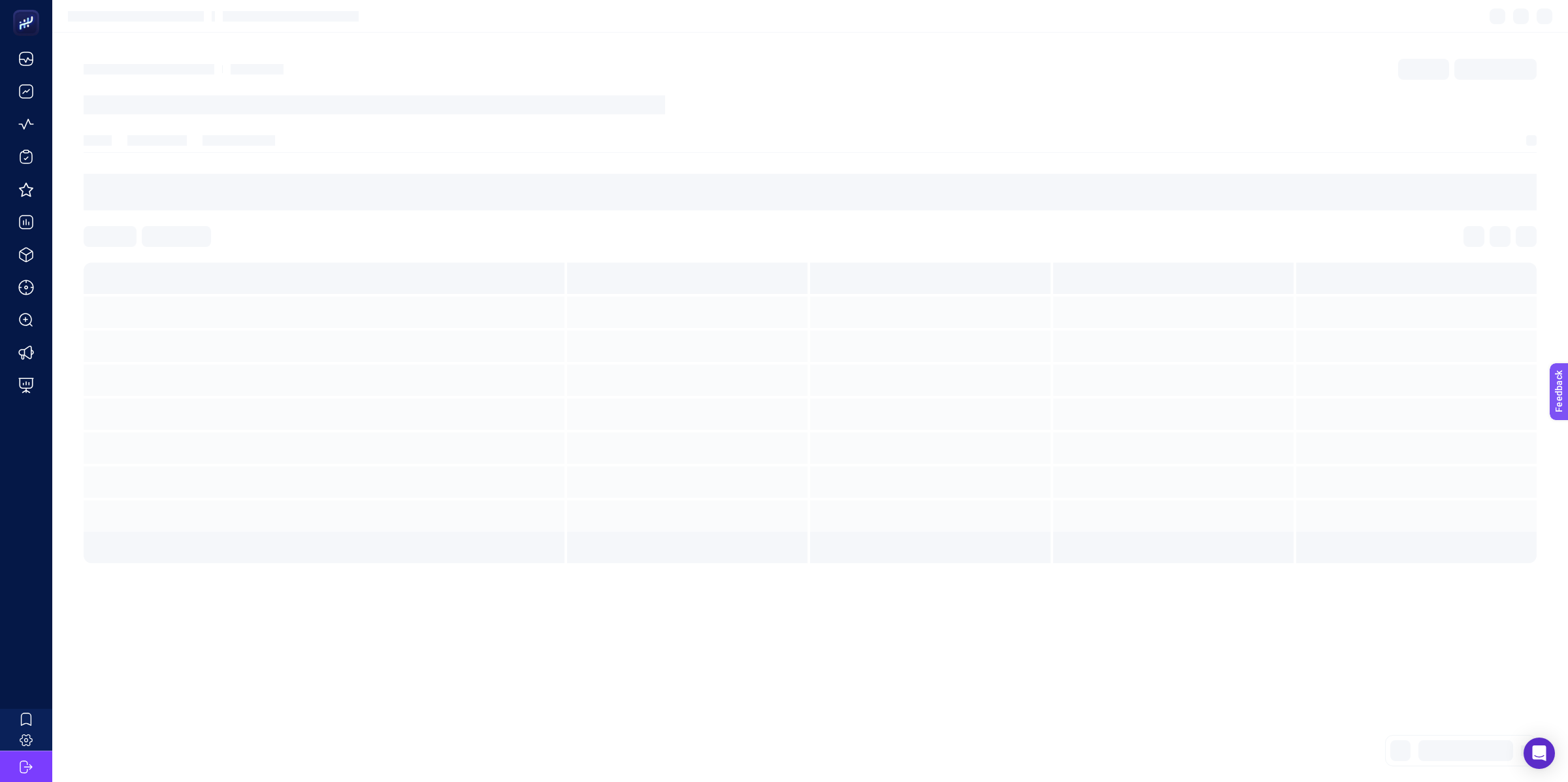
click at [960, 63] on section at bounding box center [810, 87] width 1453 height 56
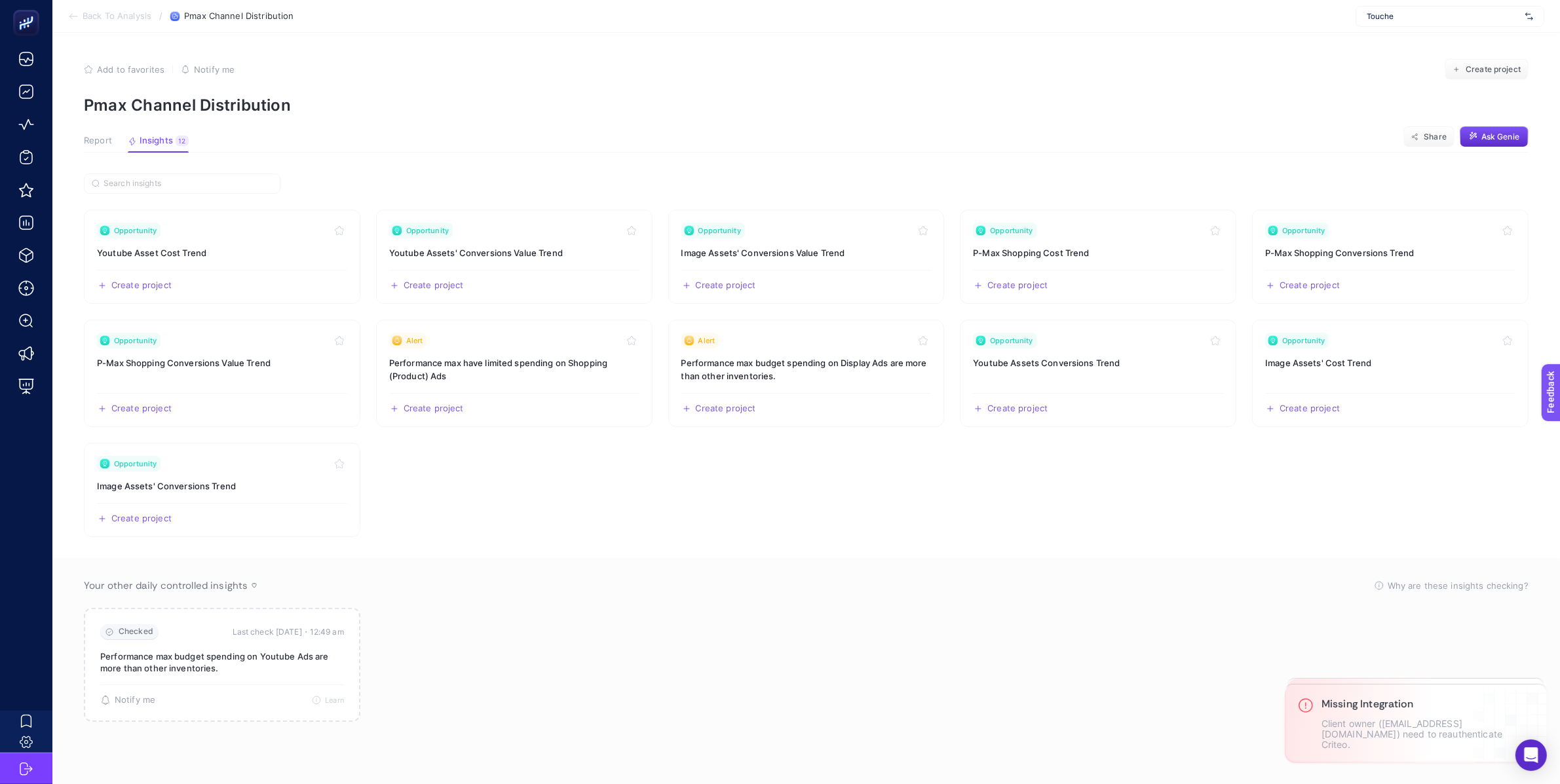
click at [99, 144] on span "Report" at bounding box center [98, 140] width 28 height 11
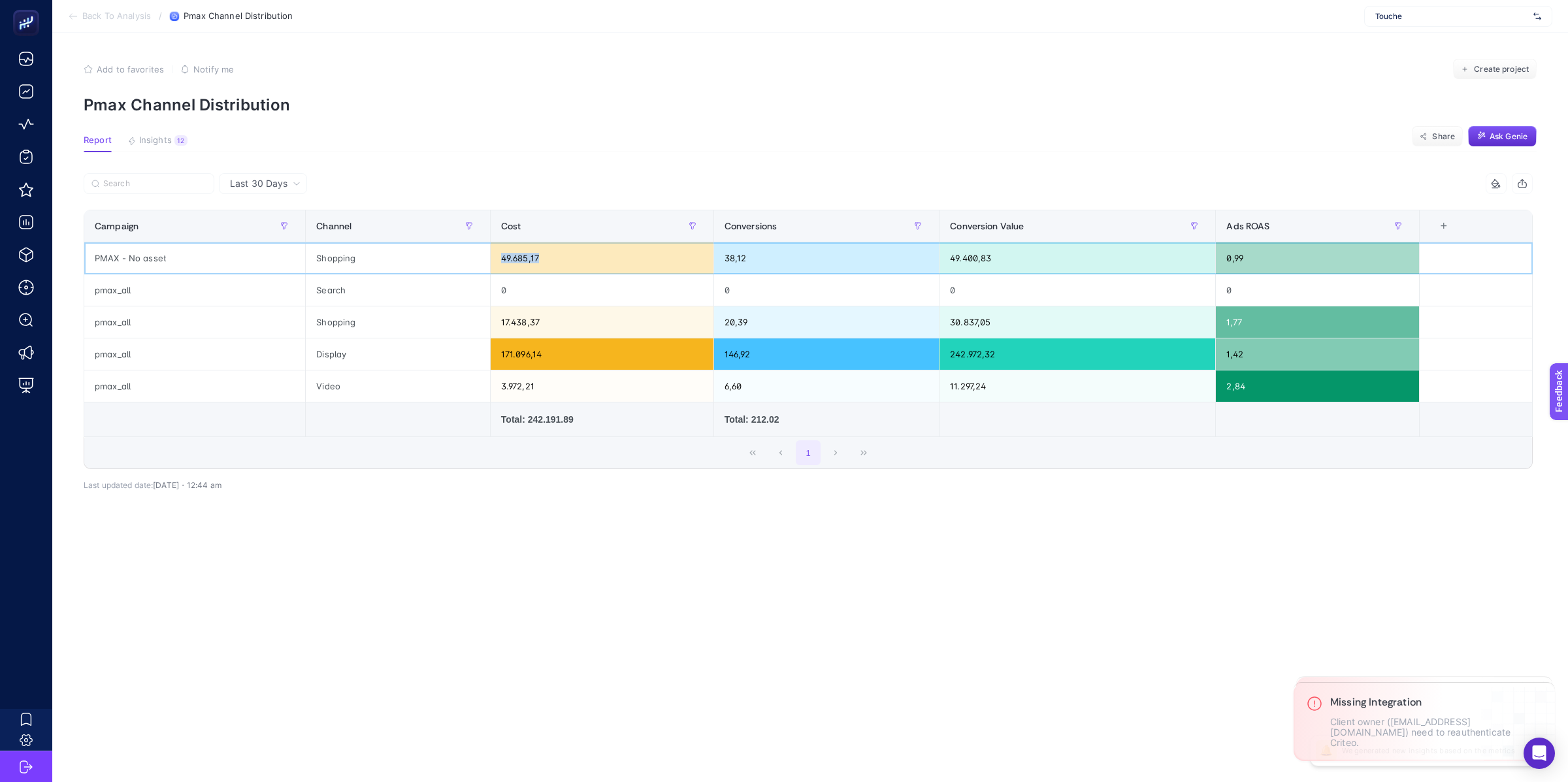
drag, startPoint x: 517, startPoint y: 260, endPoint x: 474, endPoint y: 260, distance: 43.0
click at [474, 260] on tr "PMAX - No asset Shopping 49.685,17 38,12 49.400,83 0,99" at bounding box center [808, 258] width 1448 height 32
click at [516, 258] on div "49.685,17" at bounding box center [602, 258] width 223 height 31
click at [281, 185] on span "Last 30 Days" at bounding box center [259, 183] width 57 height 13
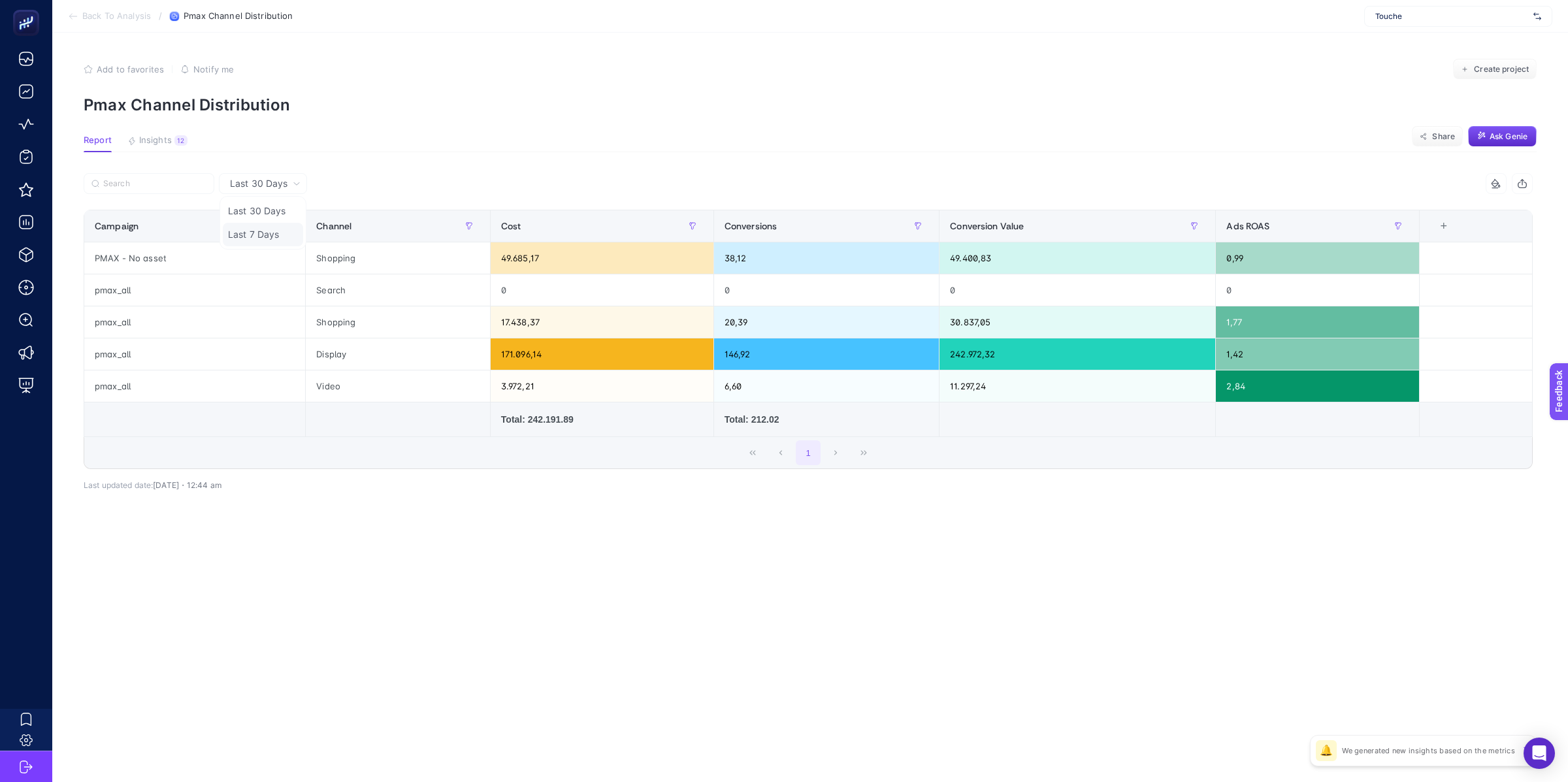
click at [281, 233] on li "Last 7 Days" at bounding box center [263, 234] width 80 height 24
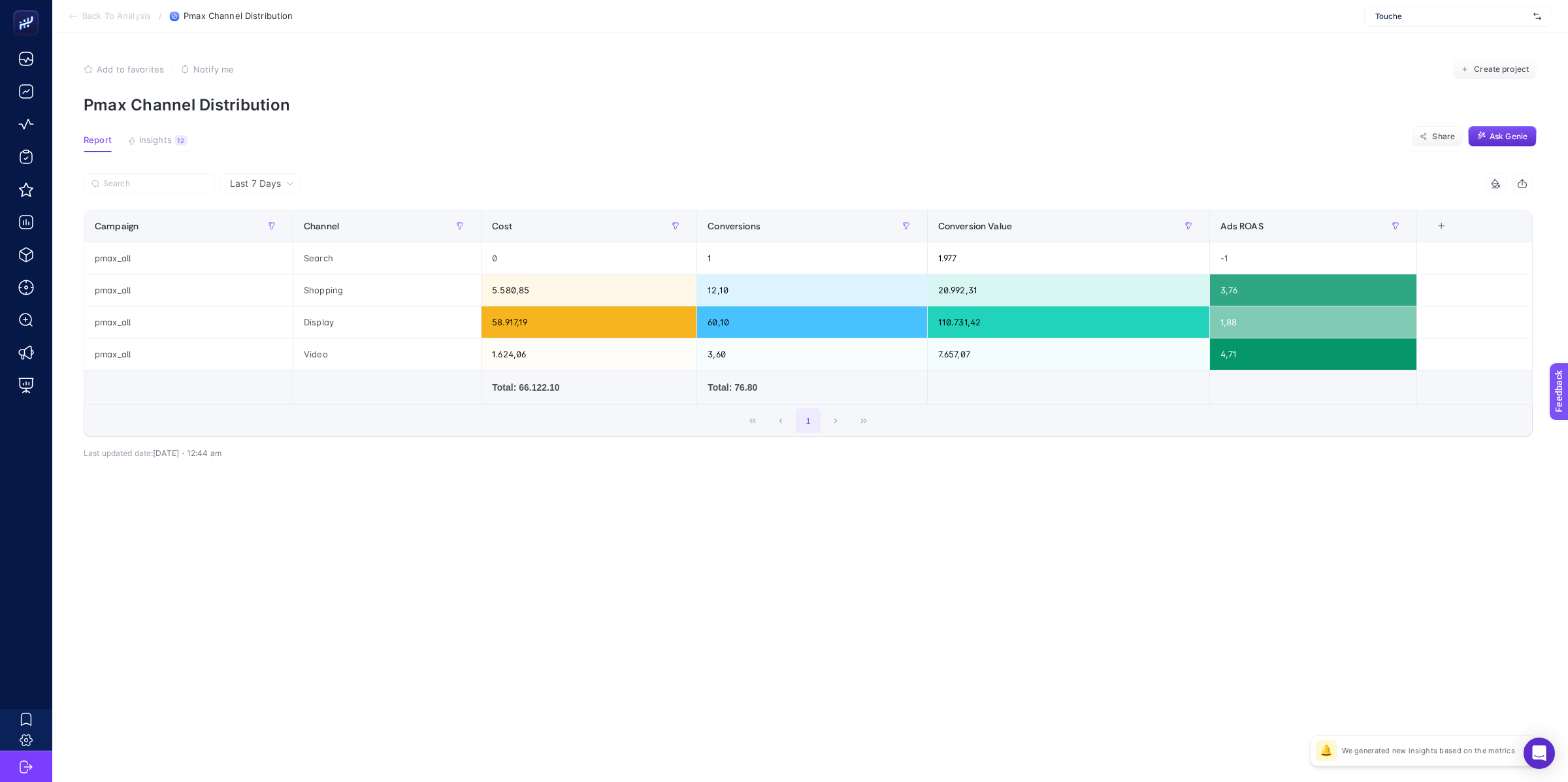
click at [490, 150] on section "Report Insights 12 We generated new insights based on the metrics Share Ask Gen…" at bounding box center [810, 143] width 1453 height 17
click at [274, 179] on span "Last 7 Days" at bounding box center [255, 183] width 51 height 13
click at [272, 221] on li "Last 30 Days" at bounding box center [260, 210] width 74 height 24
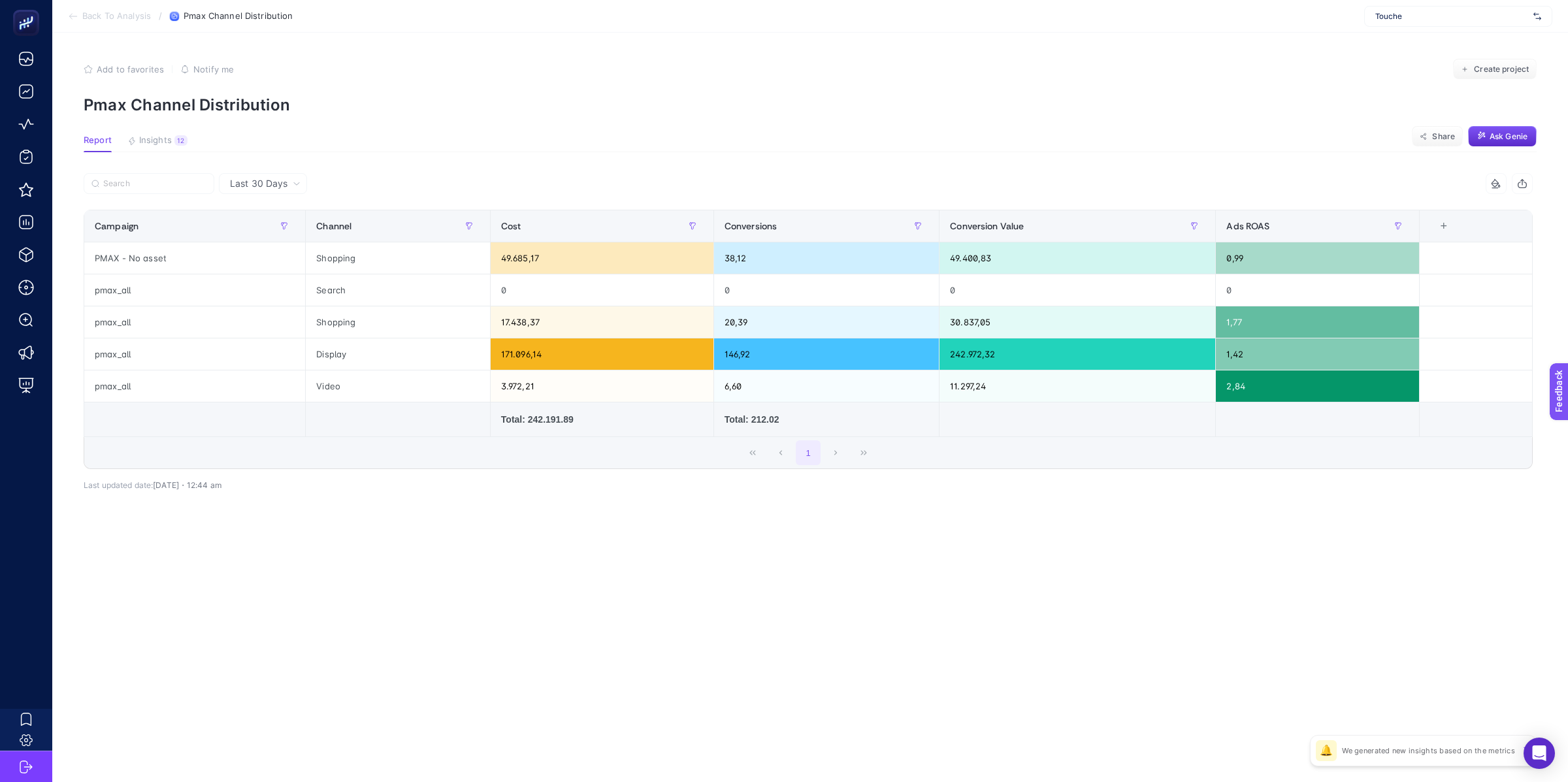
click at [1431, 15] on span "Touche" at bounding box center [1452, 16] width 153 height 11
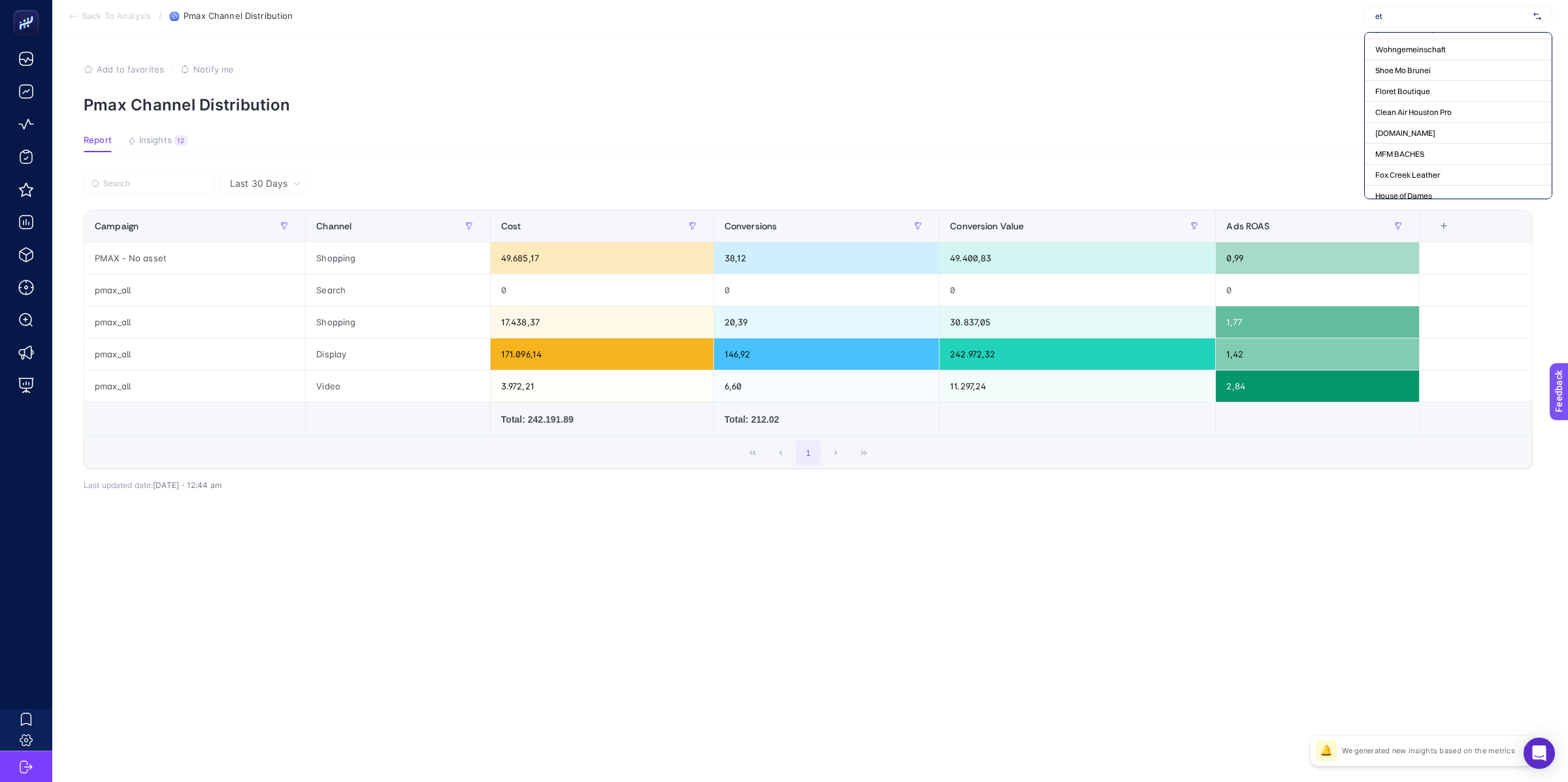
scroll to position [57, 0]
type input "ets"
click at [1473, 15] on input "ets" at bounding box center [1452, 16] width 153 height 11
click at [1473, 15] on input "text" at bounding box center [1452, 16] width 153 height 11
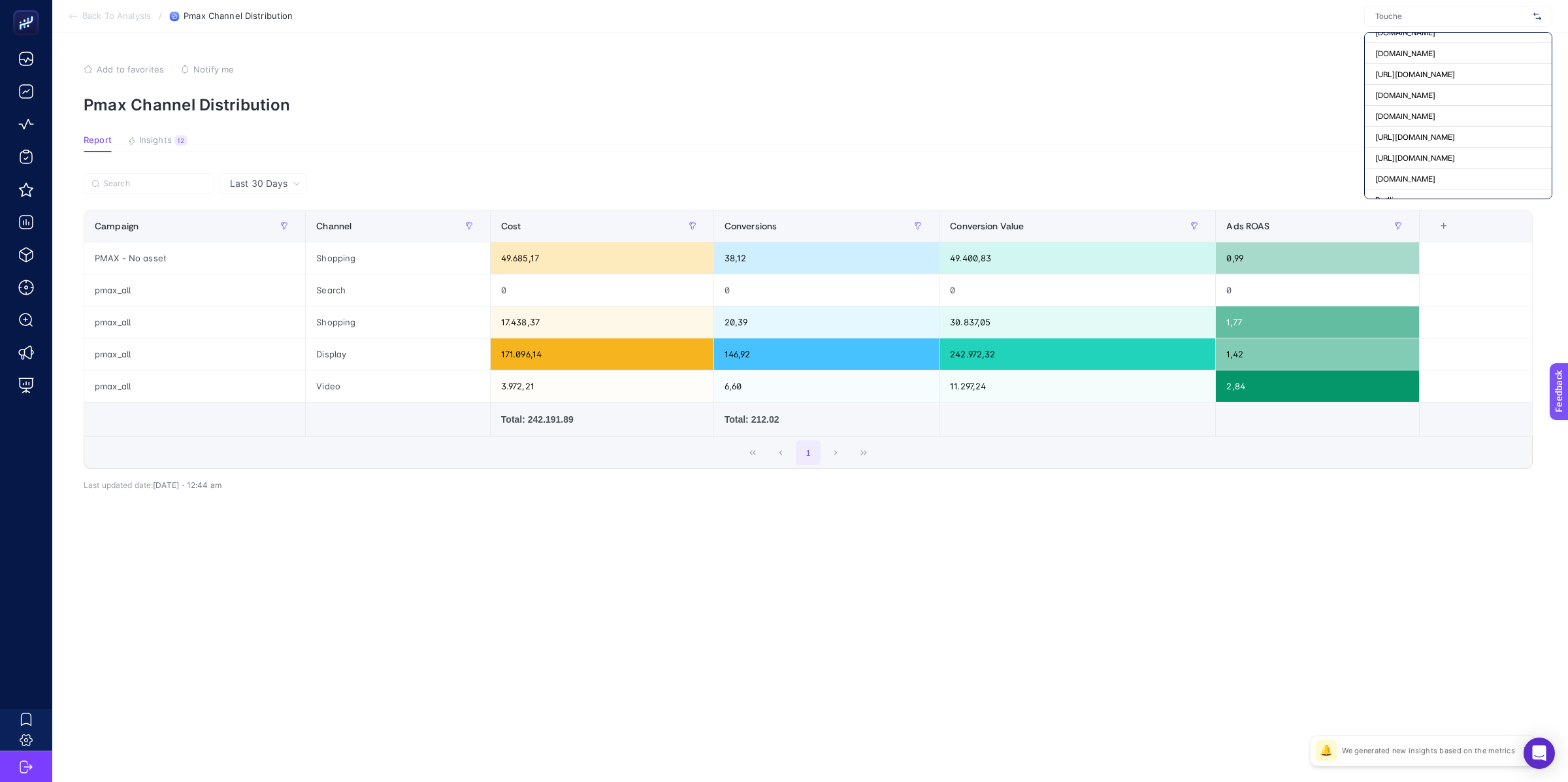
click at [1473, 15] on input "text" at bounding box center [1452, 16] width 153 height 11
type input "sport"
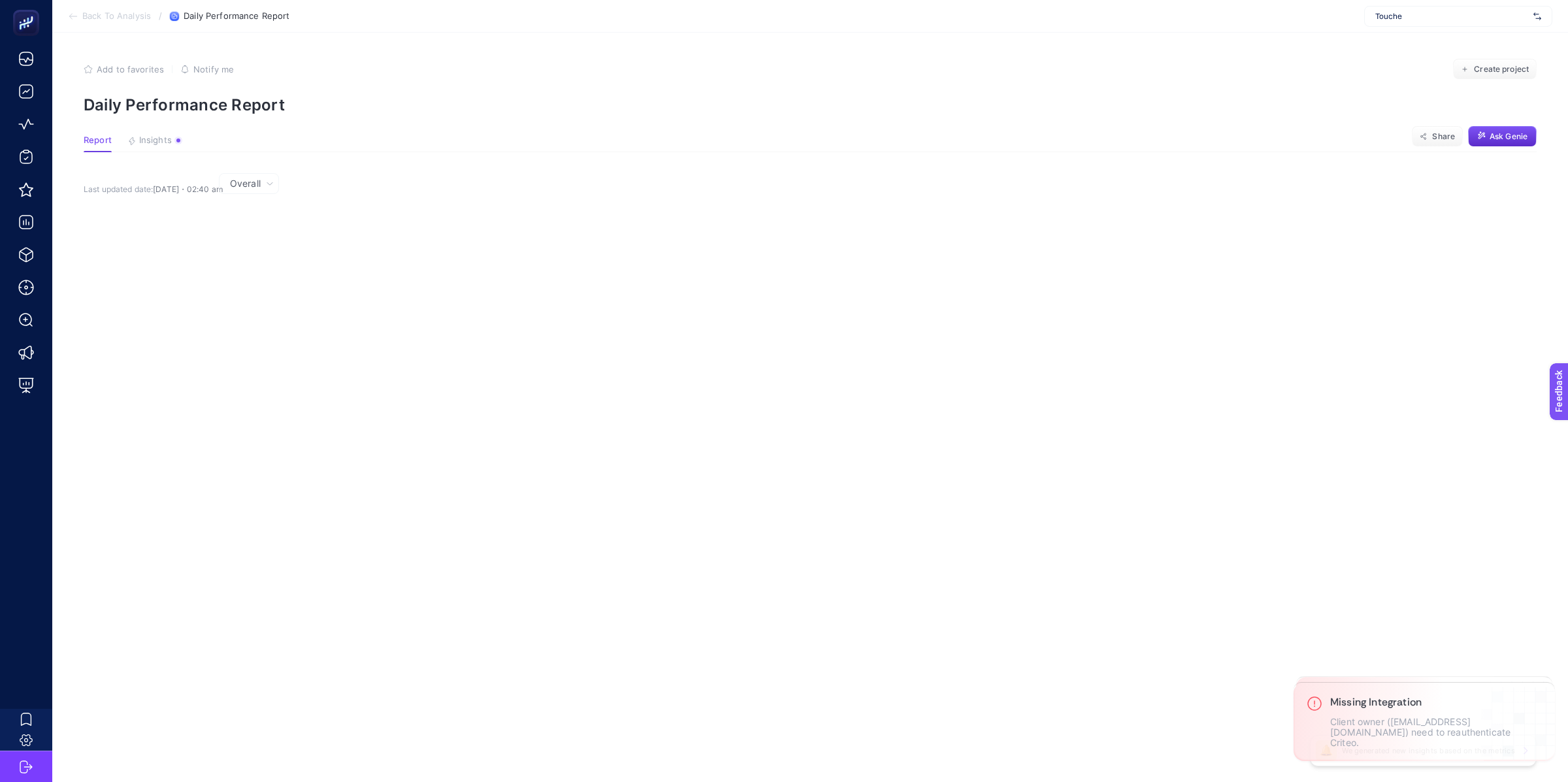
click at [1412, 15] on span "Touche" at bounding box center [1452, 16] width 153 height 11
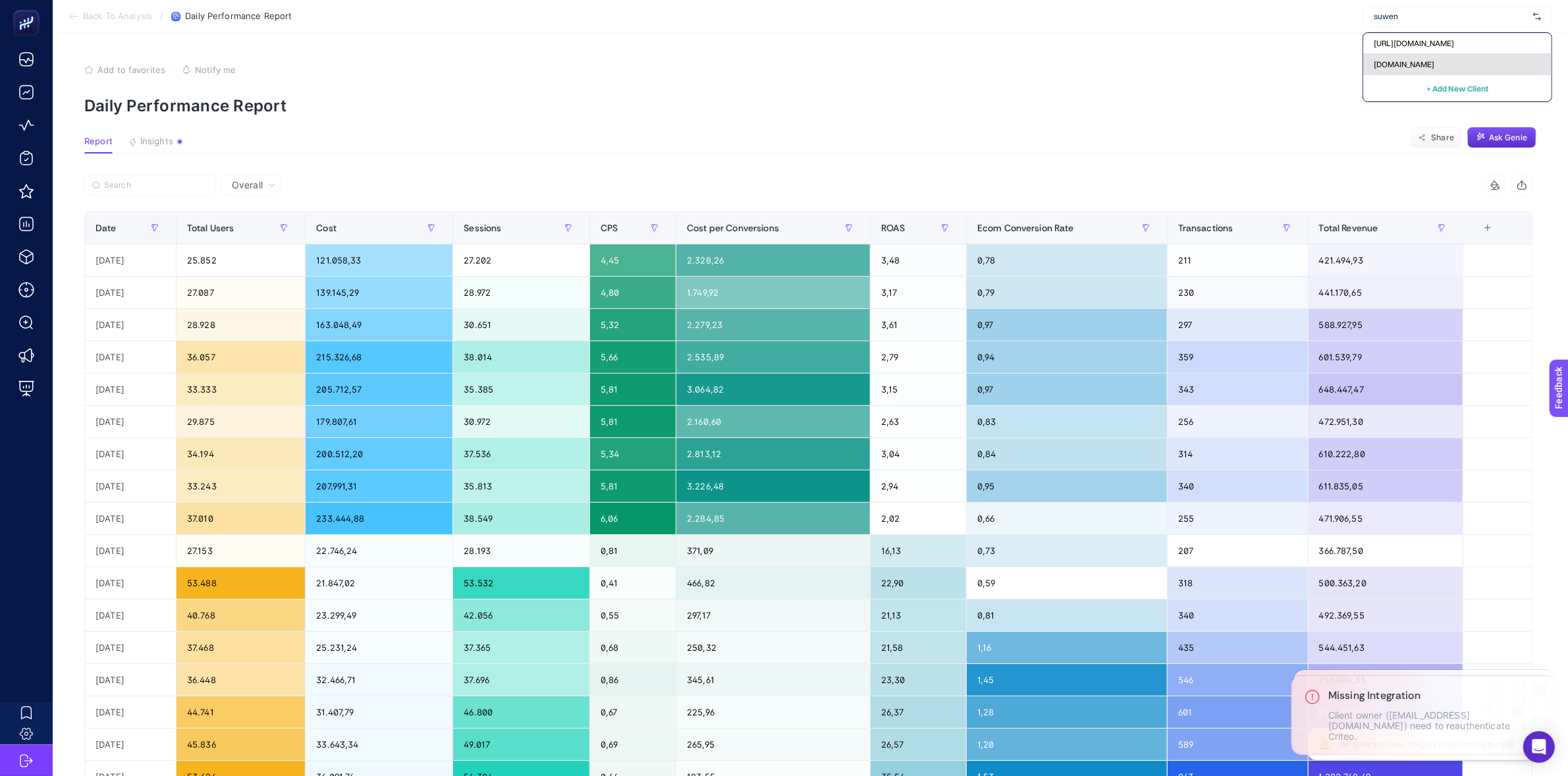
type input "suwen"
click at [1418, 72] on div "[DOMAIN_NAME]" at bounding box center [1457, 64] width 188 height 21
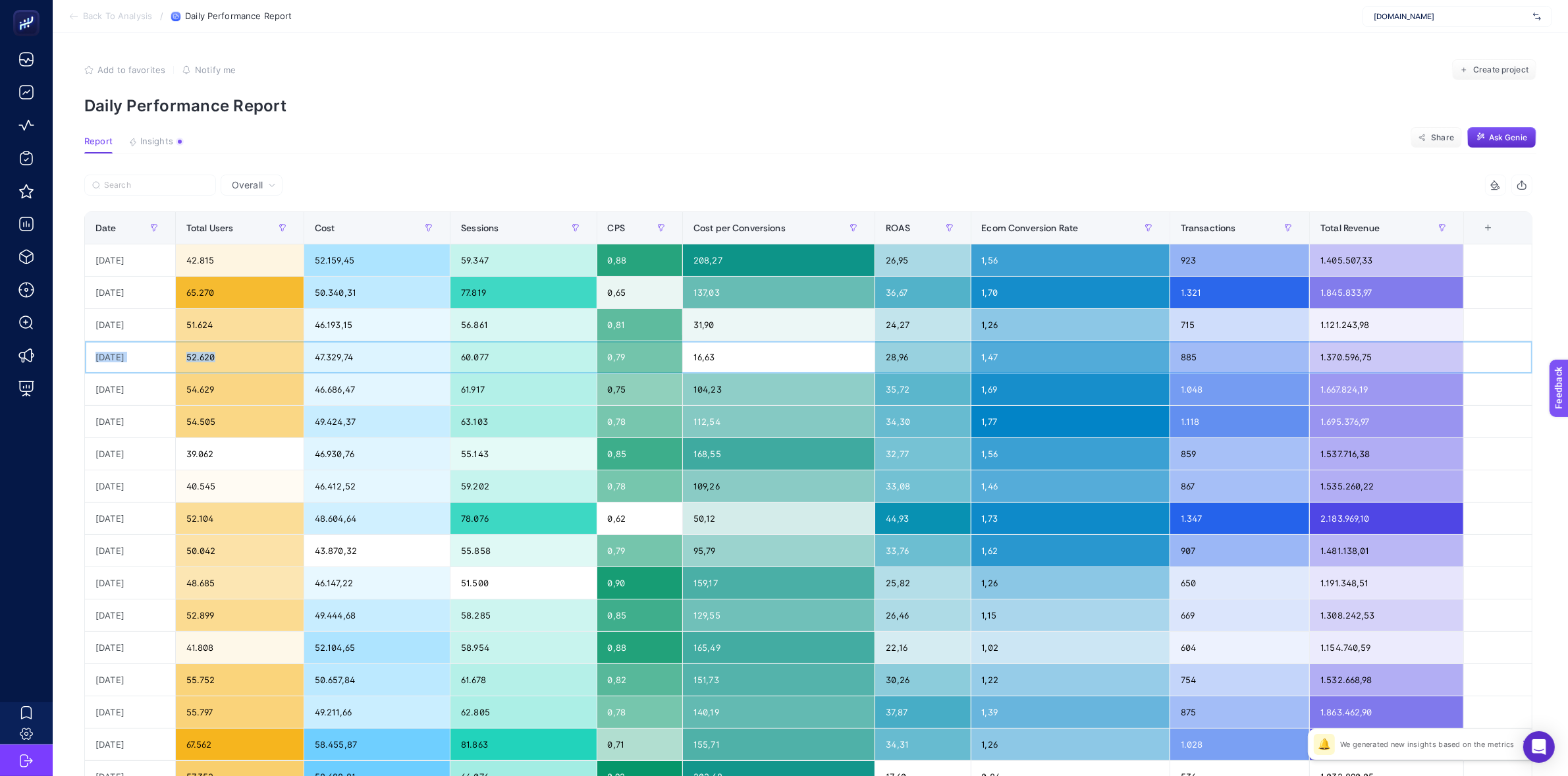
drag, startPoint x: 91, startPoint y: 357, endPoint x: 210, endPoint y: 366, distance: 119.3
click at [210, 366] on tr "[DATE] 52.620 47.329,74 60.077 0,79 16,63 28,96 1,47 885 1.370.596,75" at bounding box center [809, 357] width 1448 height 32
click at [510, 122] on article "Add to favorites false Notify me Create project Daily Performance Report Report…" at bounding box center [810, 547] width 1515 height 1029
click at [465, 97] on p "Daily Performance Report" at bounding box center [810, 106] width 1452 height 19
click at [521, 97] on p "Daily Performance Report" at bounding box center [810, 106] width 1452 height 19
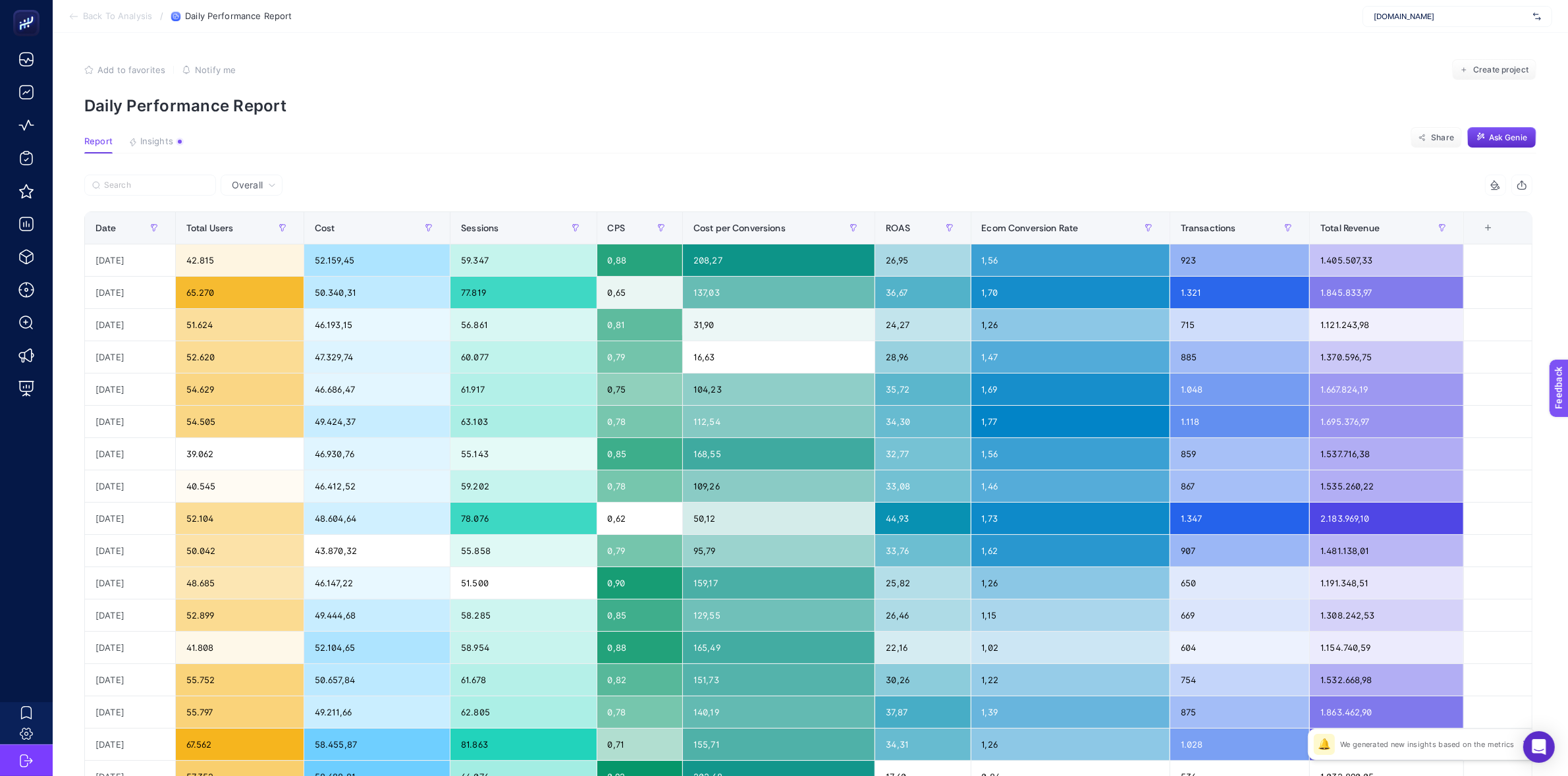
scroll to position [290, 0]
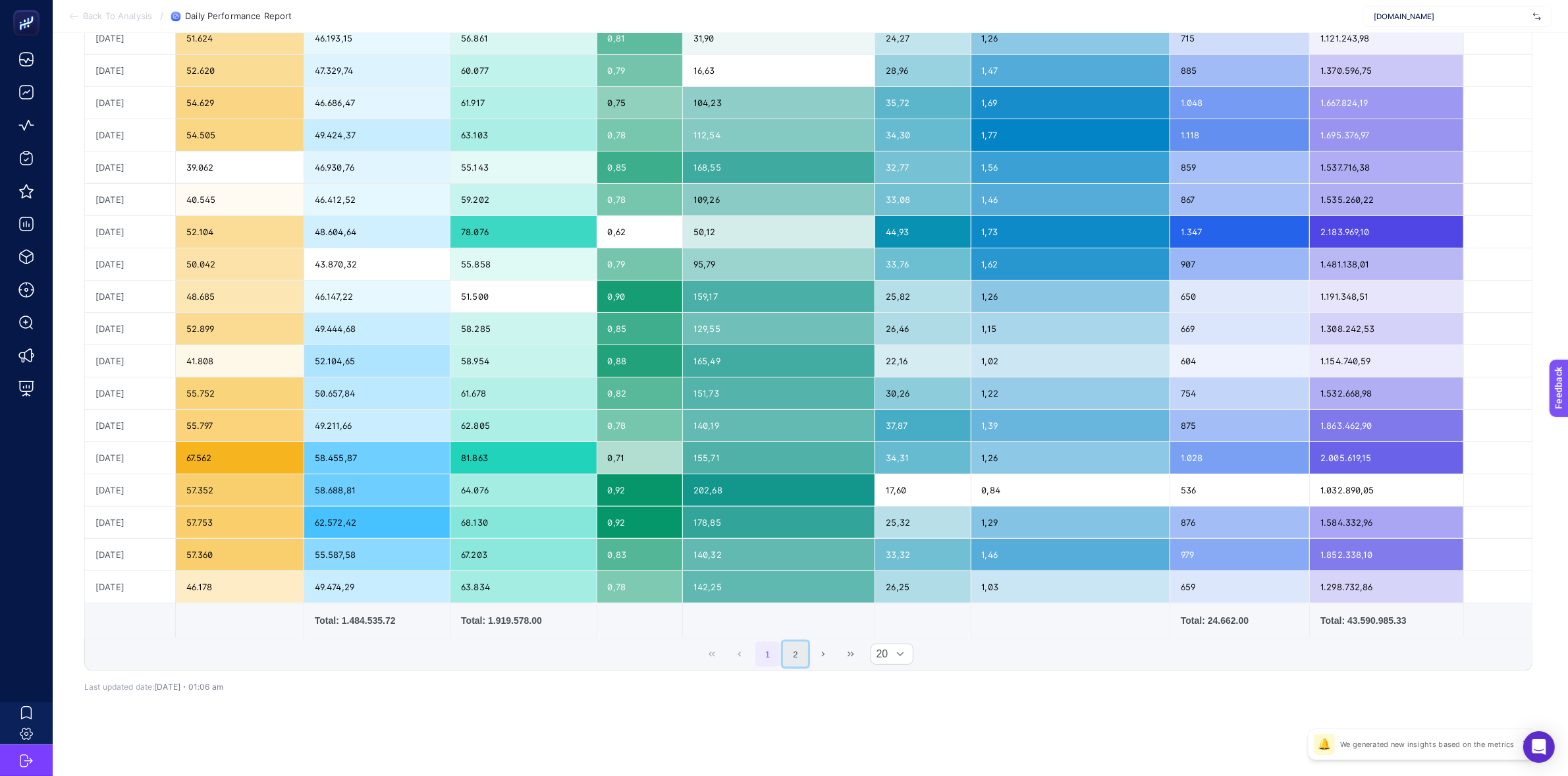
click at [801, 655] on button "2" at bounding box center [796, 654] width 25 height 25
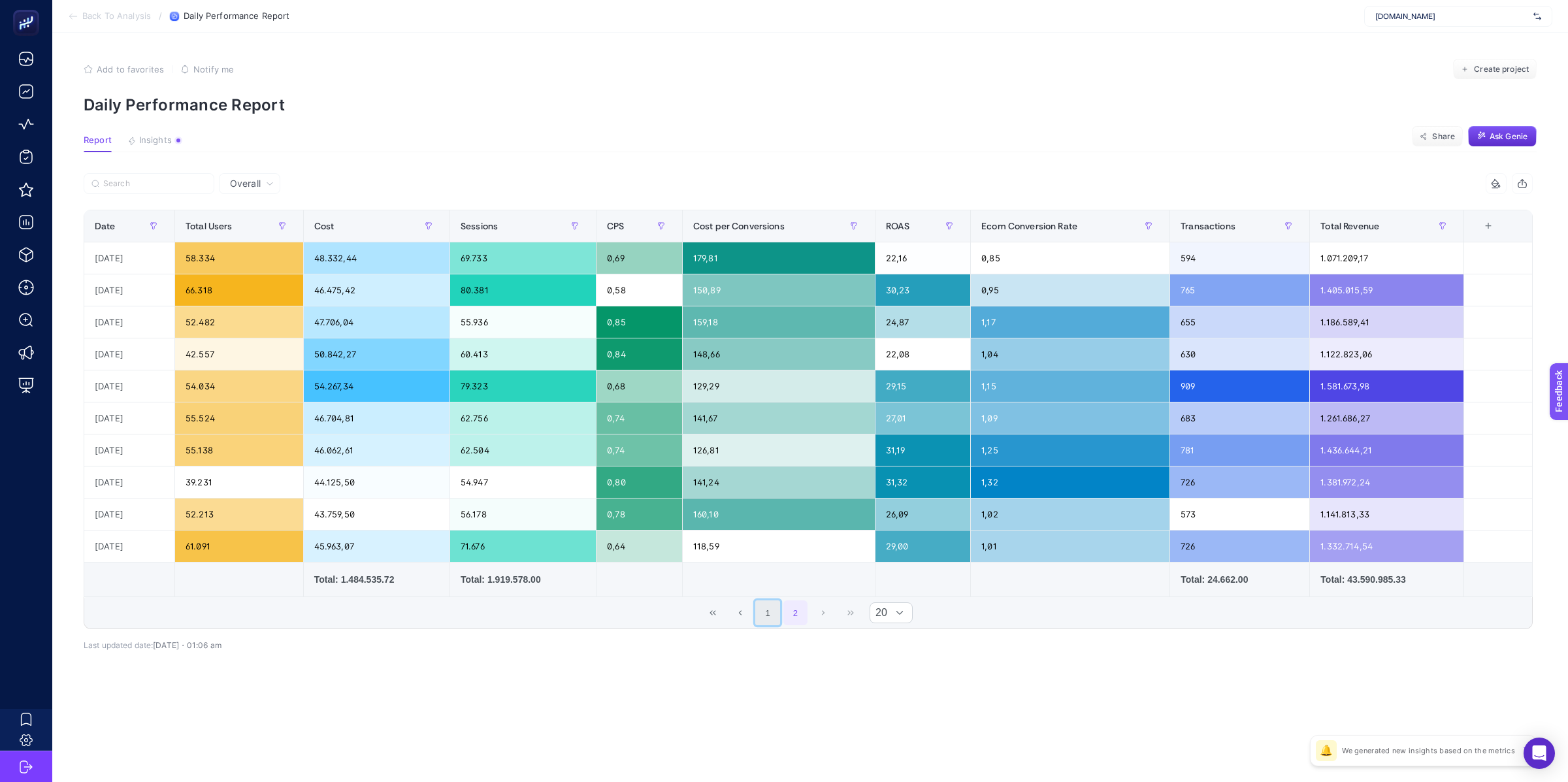
click at [769, 613] on button "1" at bounding box center [768, 612] width 25 height 25
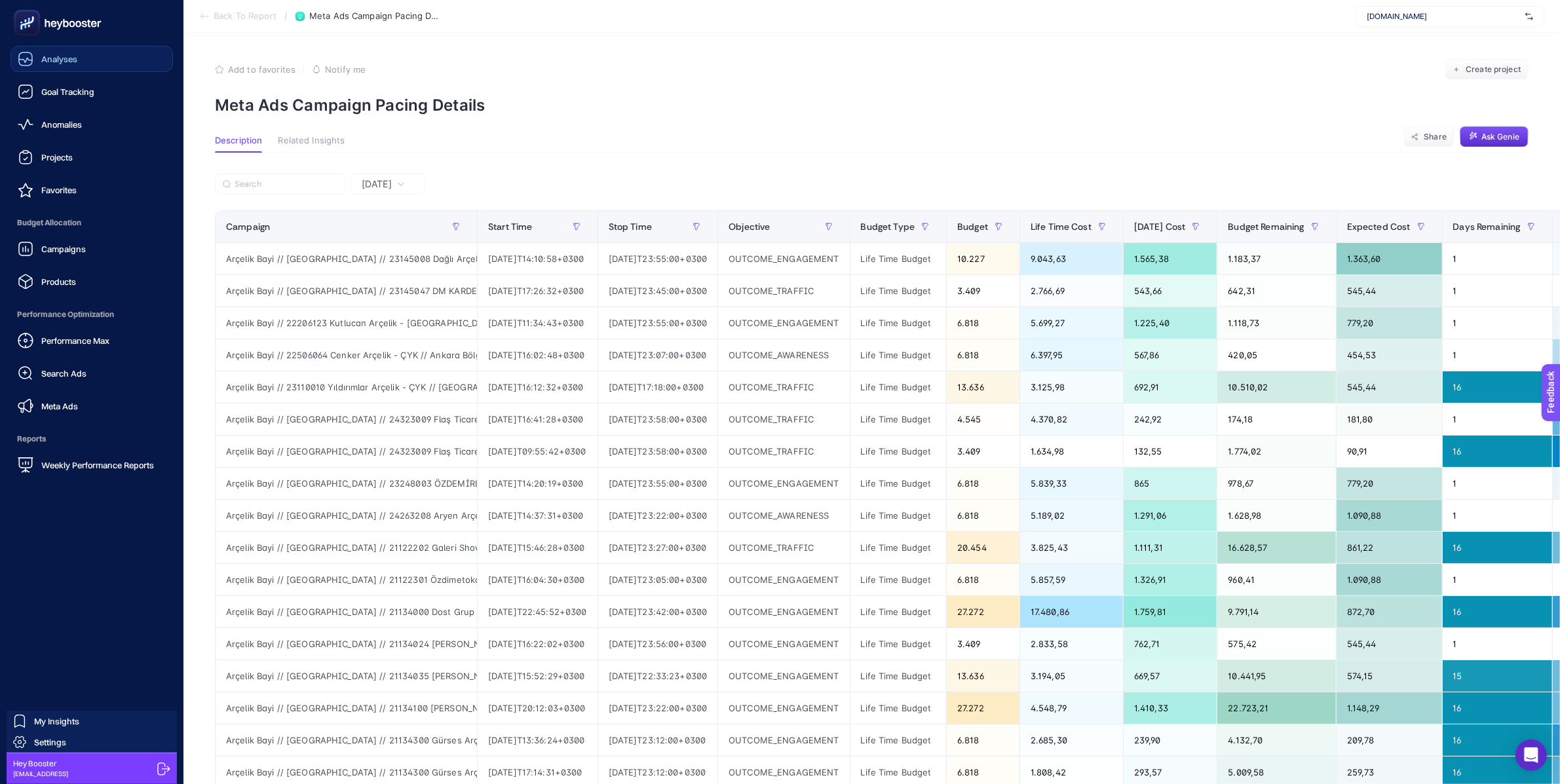
click at [22, 70] on link "Analyses" at bounding box center [92, 59] width 163 height 26
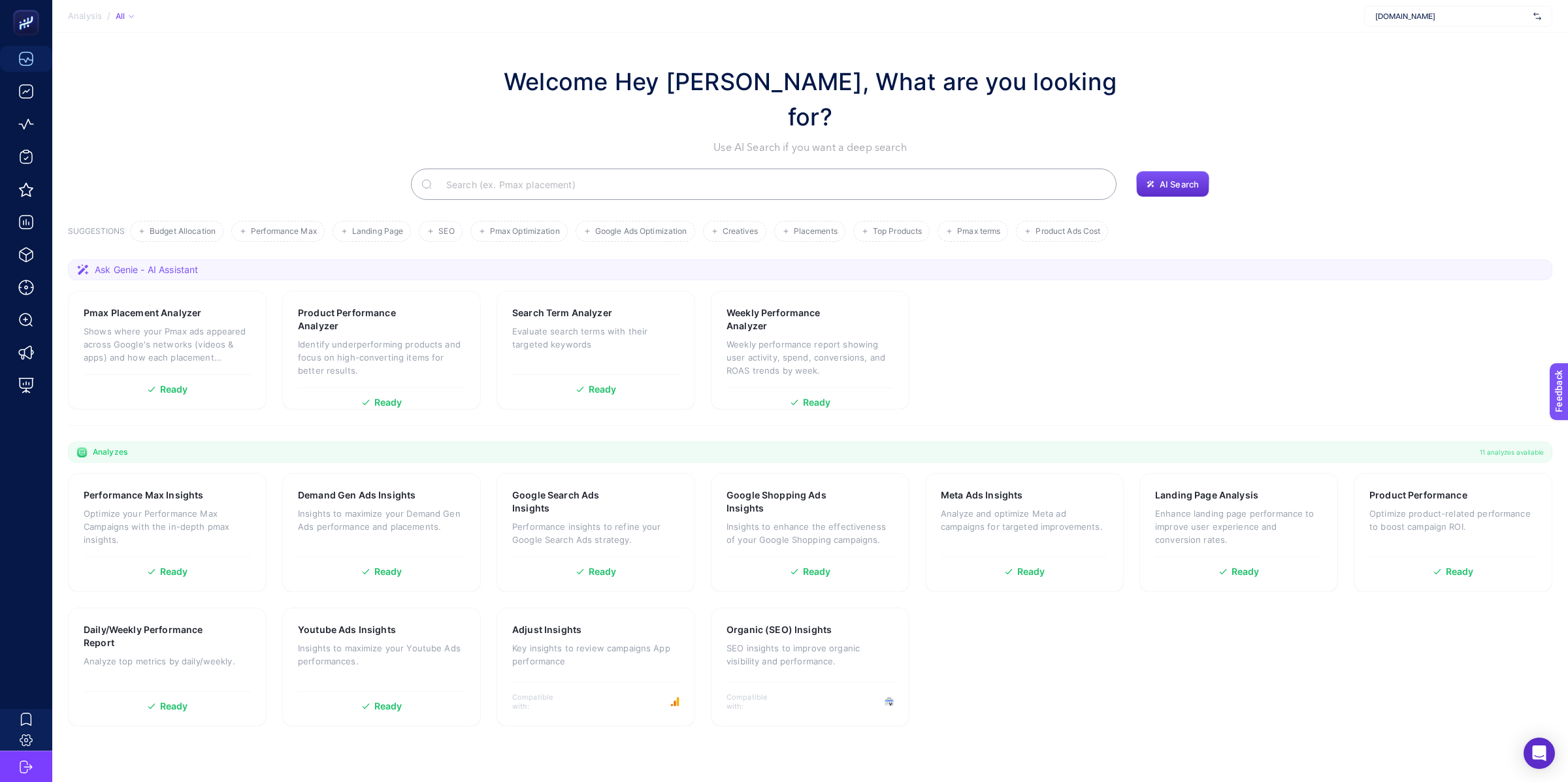
click at [370, 57] on section "Welcome Hey [PERSON_NAME], What are you looking for? Use AI Search if you want …" at bounding box center [811, 387] width 1516 height 710
click at [995, 507] on p "Analyze and optimize Meta ad campaigns for targeted improvements." at bounding box center [1024, 520] width 167 height 26
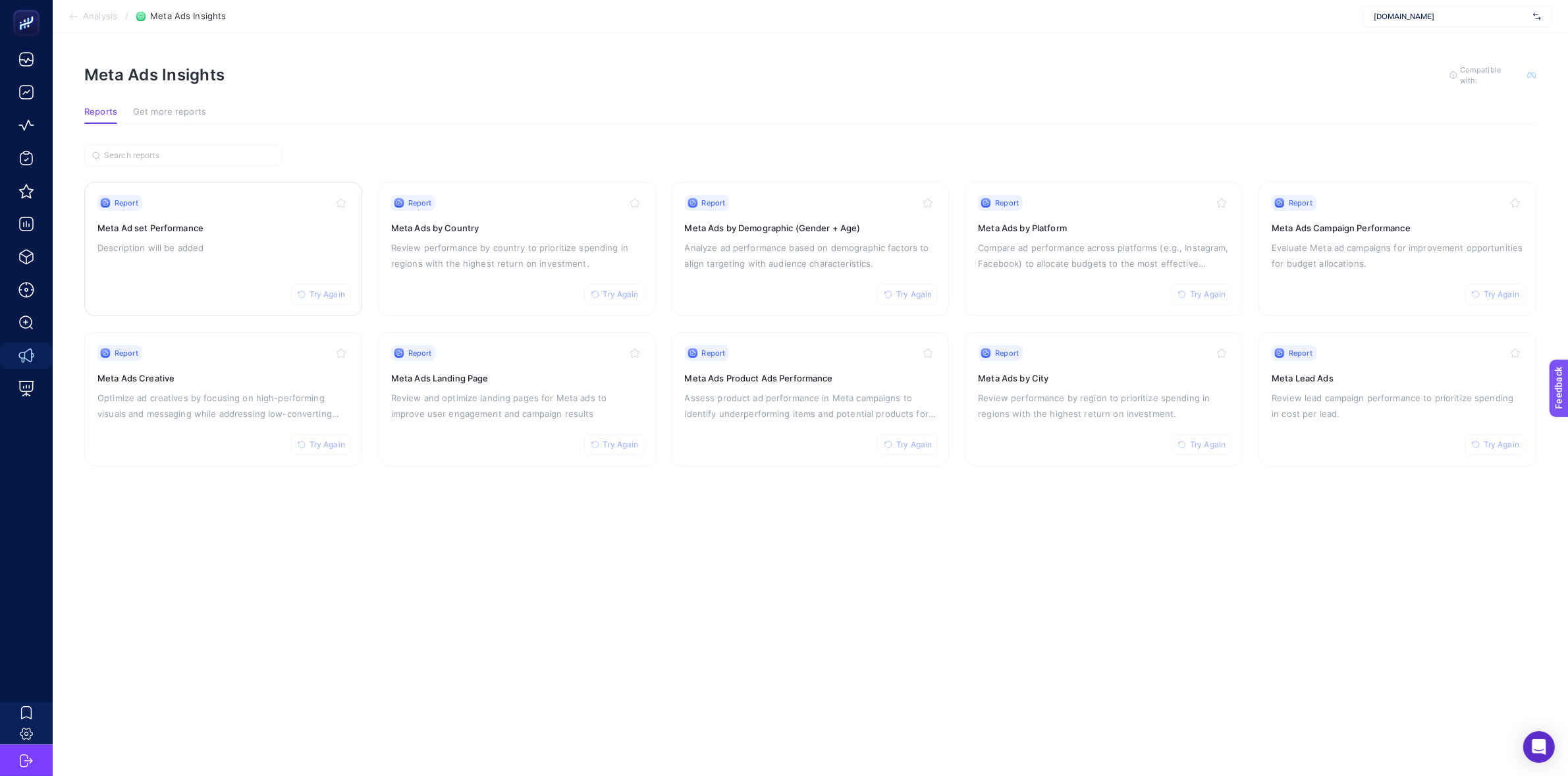
click at [286, 251] on p "Description will be added" at bounding box center [223, 247] width 252 height 16
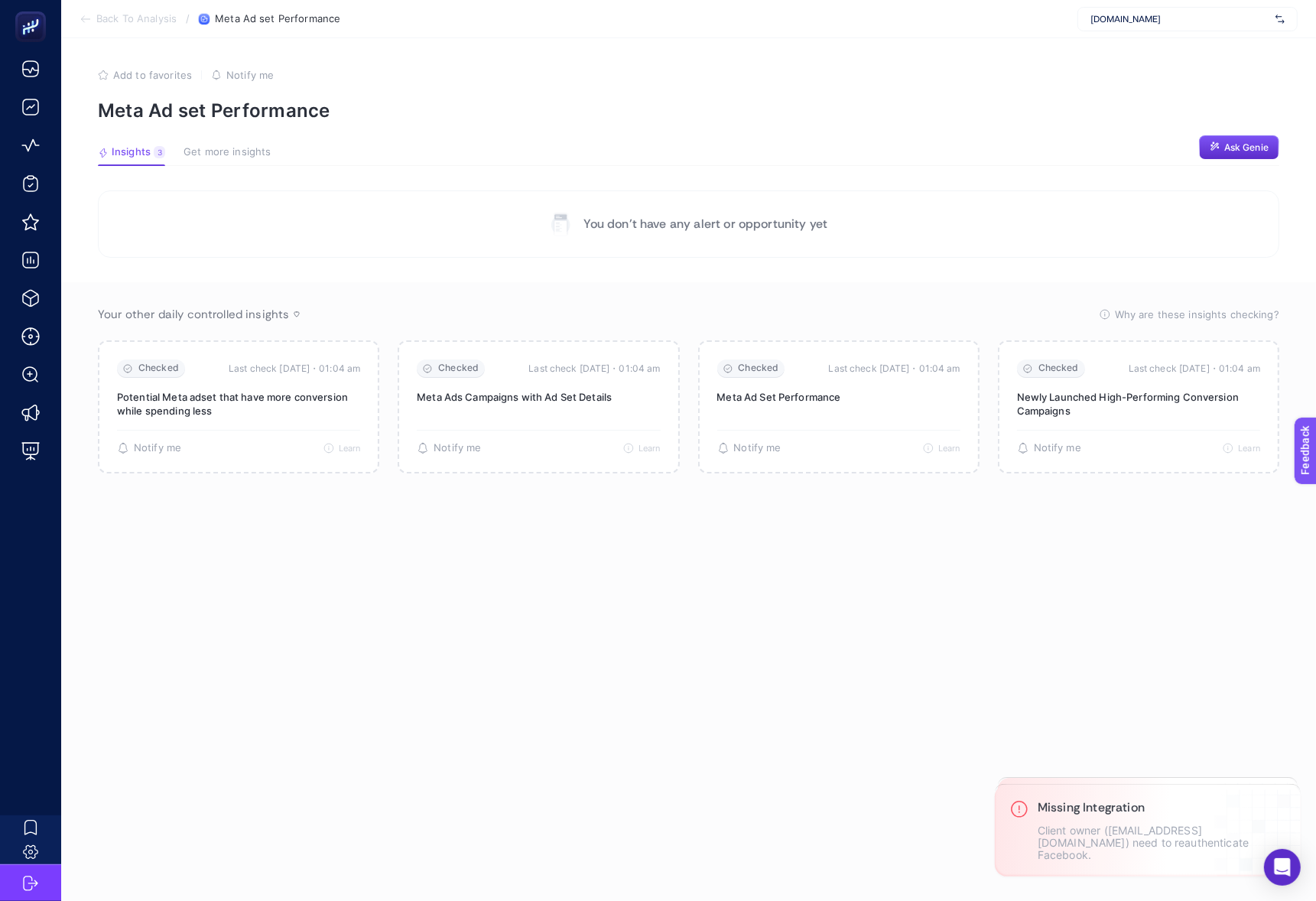
click at [1212, 22] on span "[DOMAIN_NAME]" at bounding box center [1180, 19] width 179 height 12
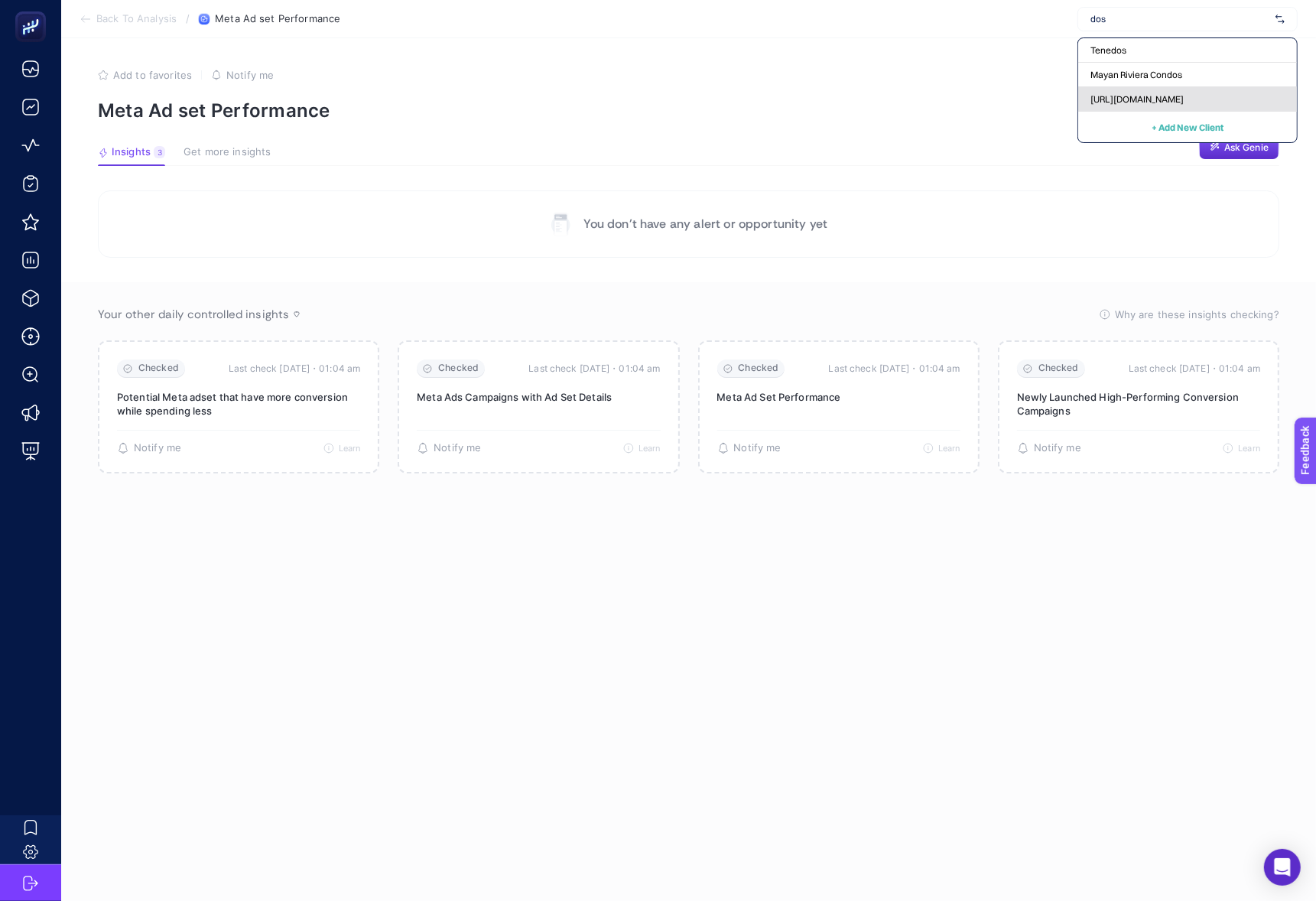
type input "dos"
click at [1145, 96] on span "https://dossha.com/" at bounding box center [1137, 99] width 93 height 12
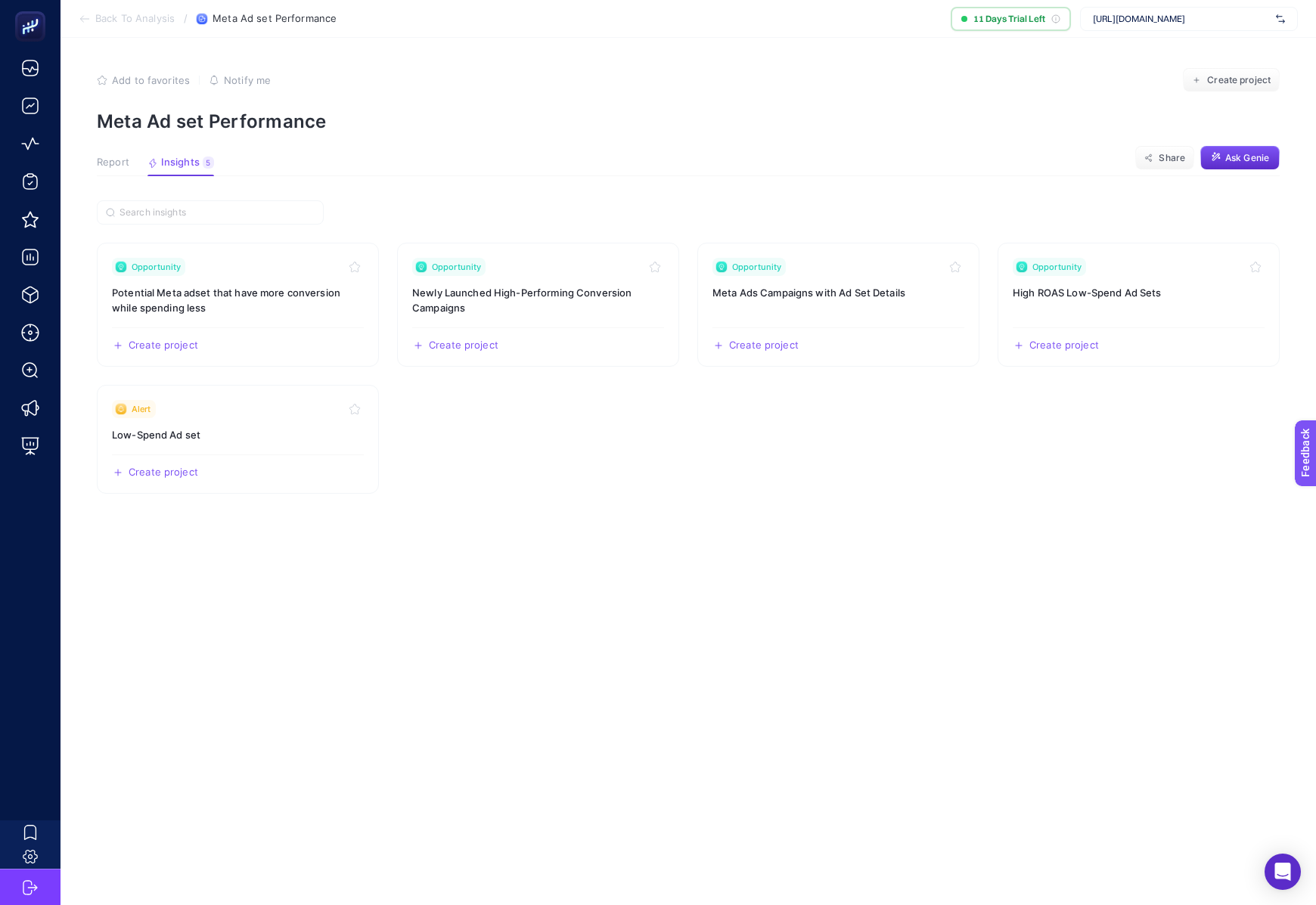
click at [113, 165] on span "Report" at bounding box center [113, 162] width 32 height 12
